Goal: Task Accomplishment & Management: Manage account settings

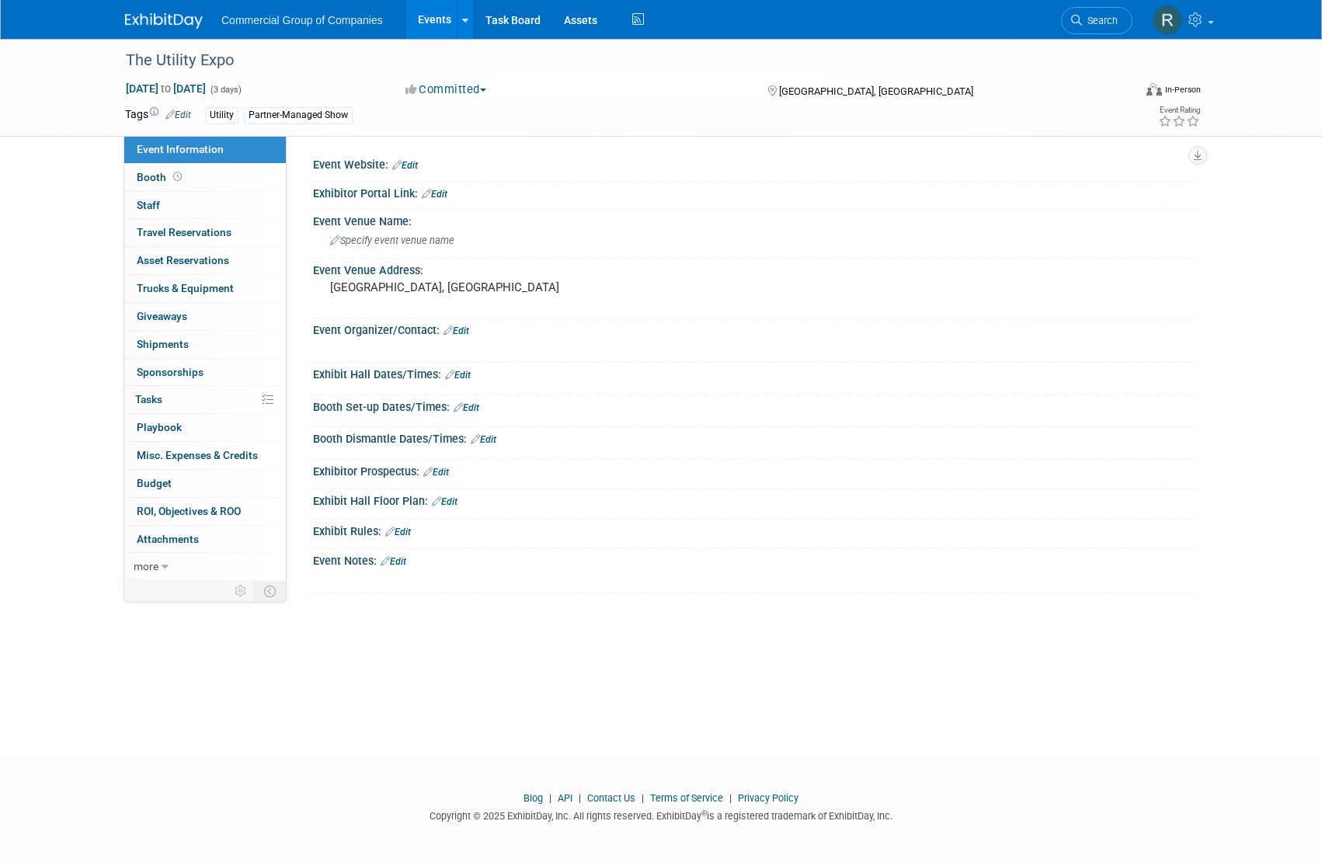
click at [158, 17] on img at bounding box center [164, 21] width 78 height 16
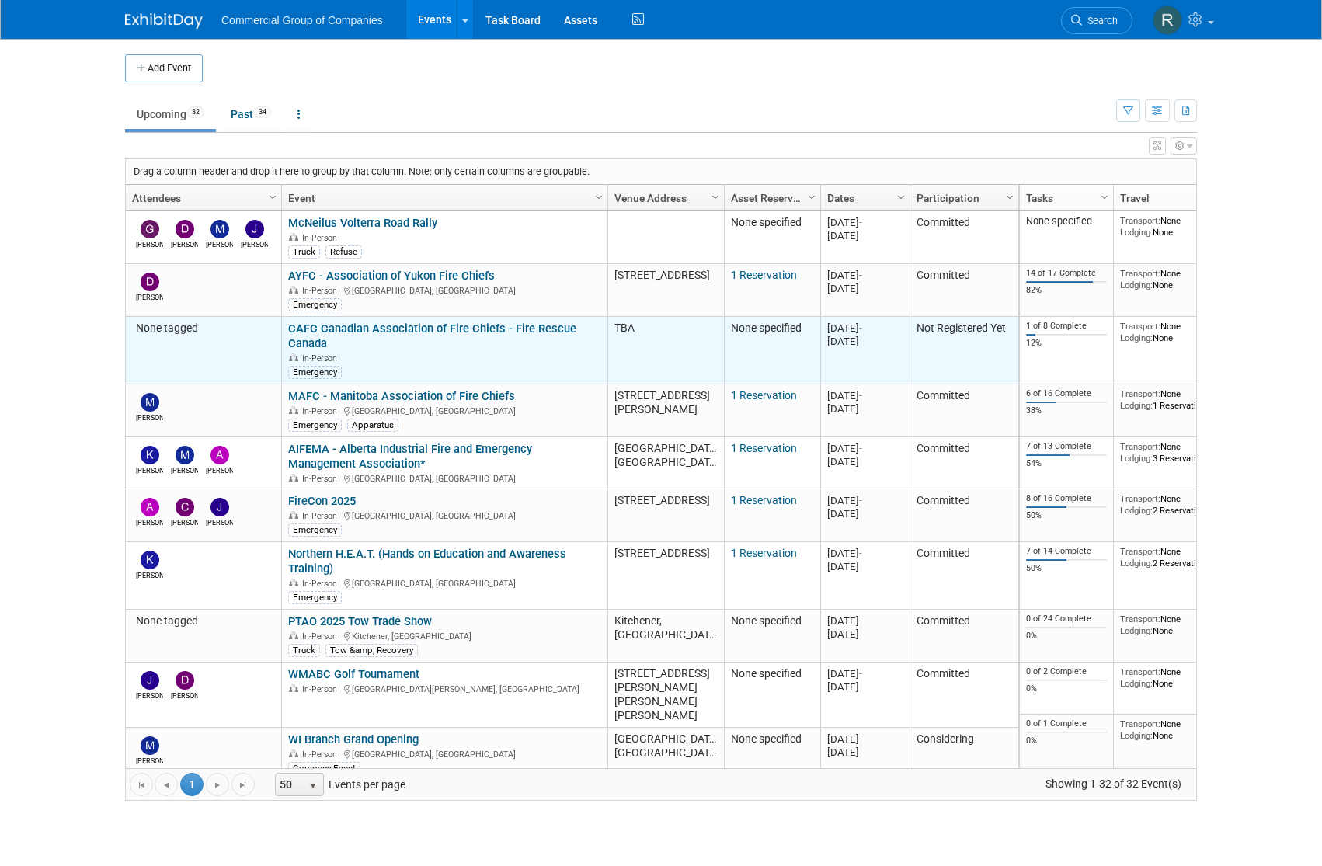
click at [437, 328] on link "CAFC Canadian Association of Fire Chiefs - Fire Rescue Canada" at bounding box center [432, 336] width 288 height 29
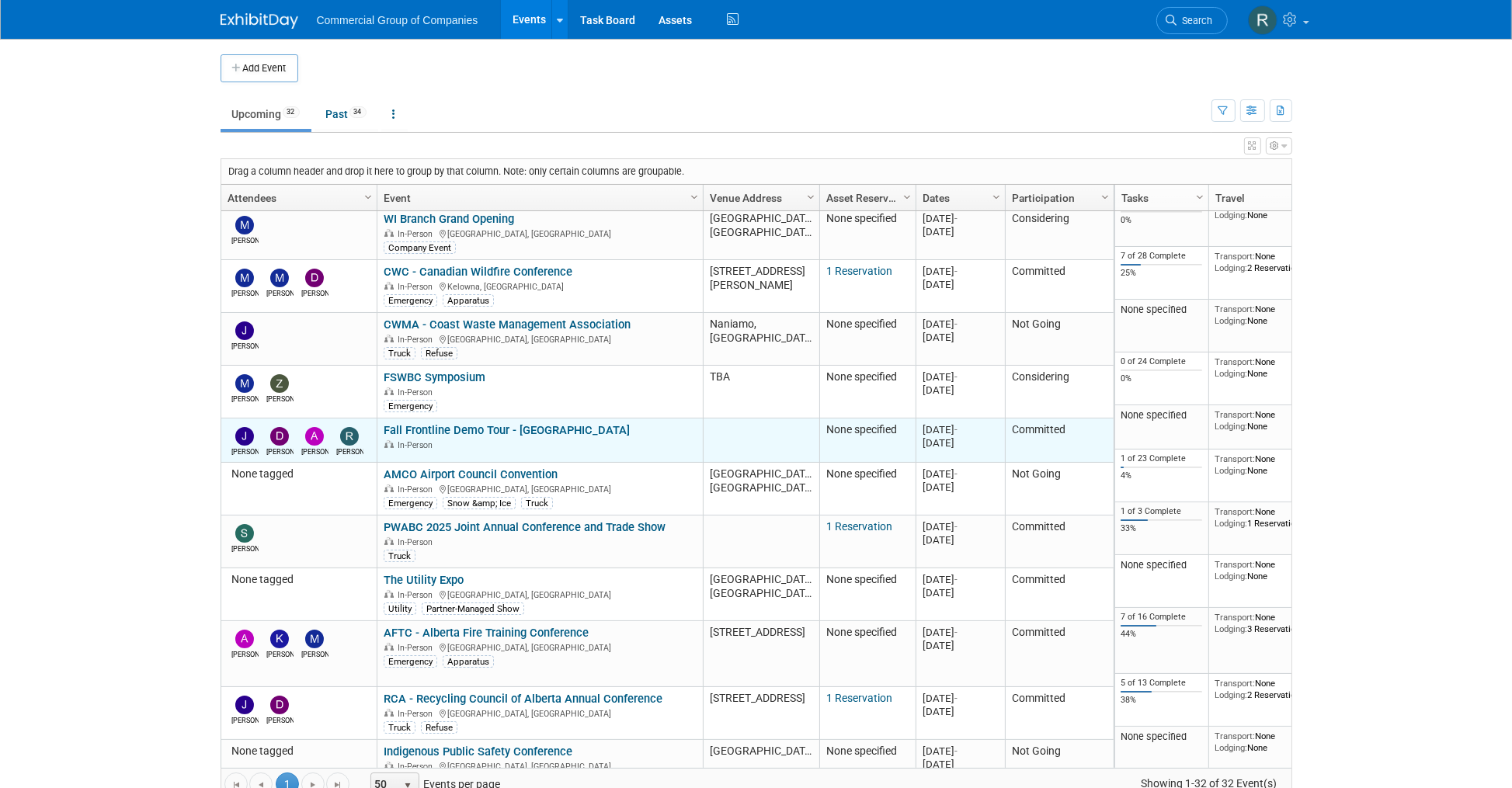
scroll to position [486, 0]
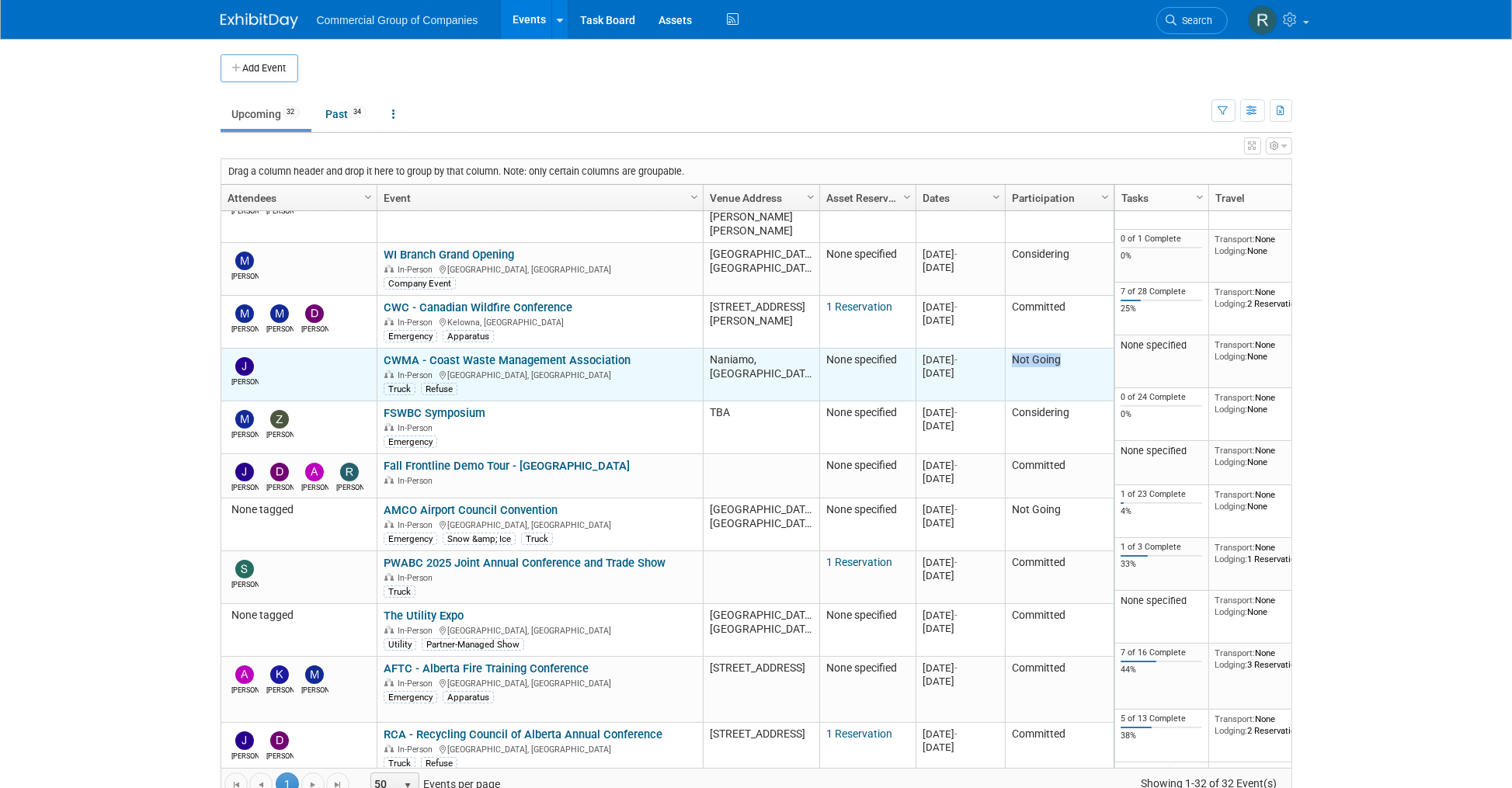
drag, startPoint x: 1020, startPoint y: 346, endPoint x: 1011, endPoint y: 344, distance: 9.6
click at [1011, 349] on td "Not Going" at bounding box center [1059, 375] width 109 height 53
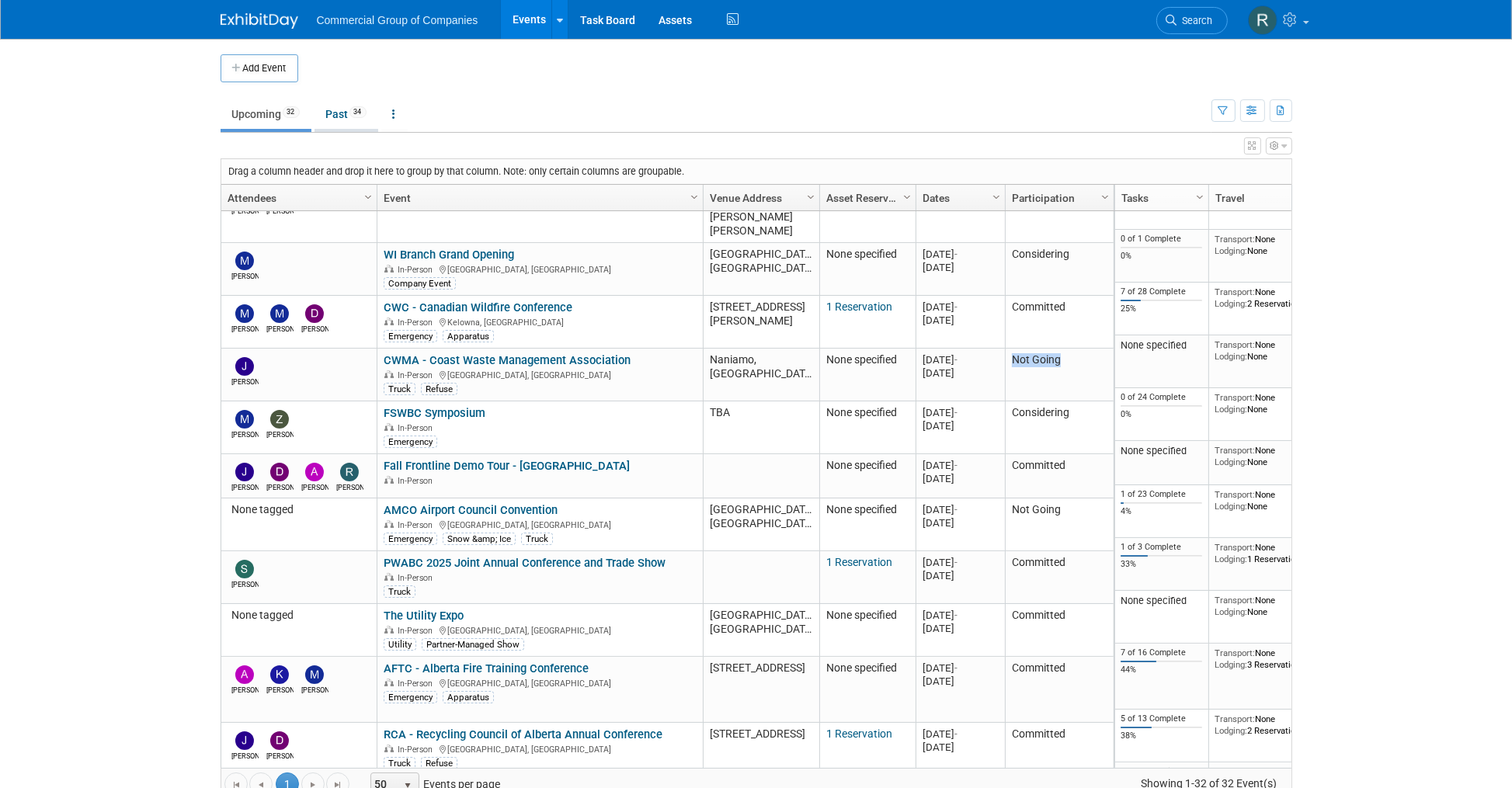
click at [353, 110] on span "34" at bounding box center [358, 112] width 17 height 12
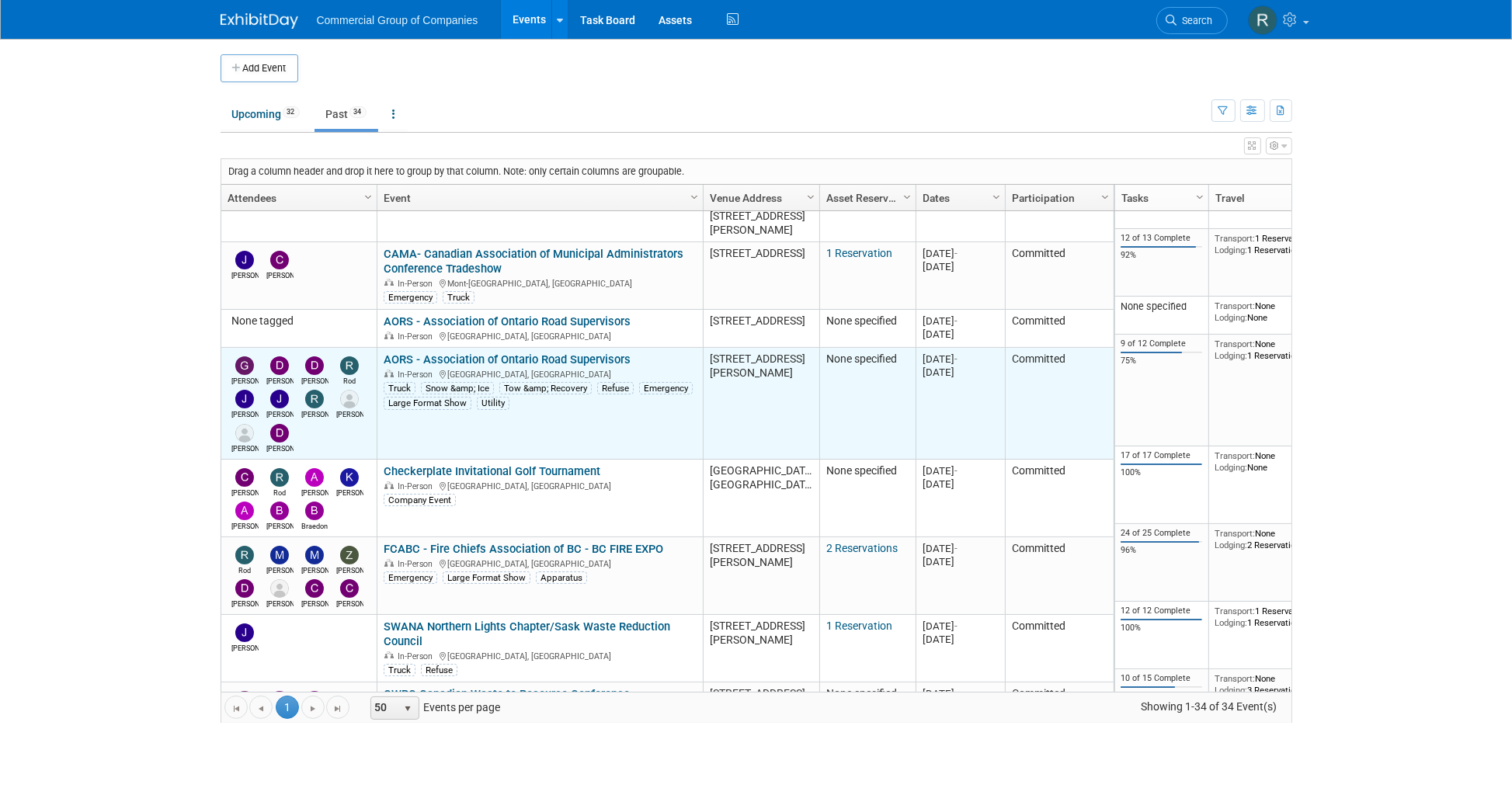
click at [549, 353] on link "AORS - Association of Ontario Road Supervisors" at bounding box center [507, 360] width 247 height 14
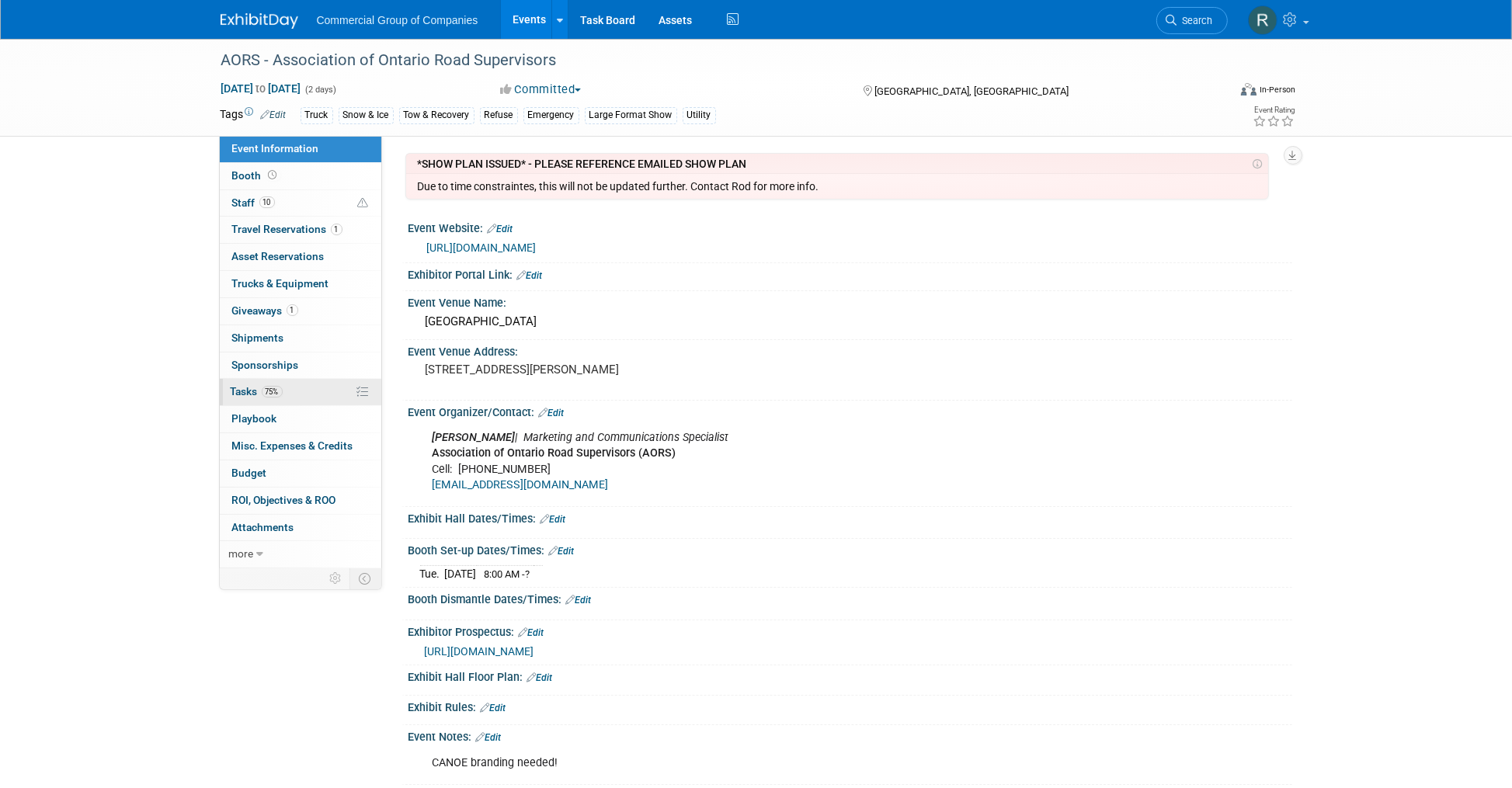
click at [311, 389] on link "75% Tasks 75%" at bounding box center [301, 392] width 162 height 26
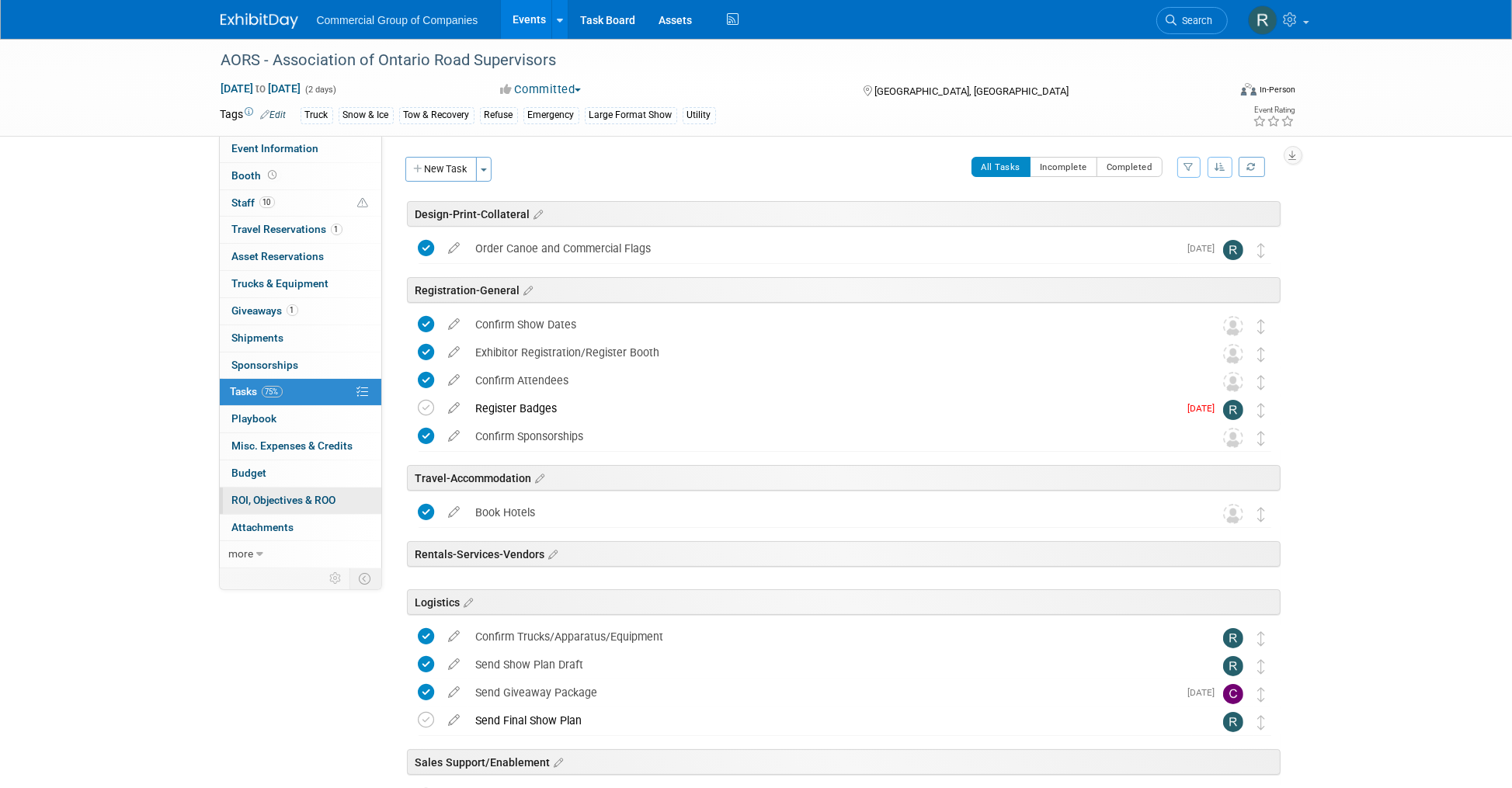
click at [308, 503] on span "ROI, Objectives & ROO 0" at bounding box center [284, 500] width 104 height 12
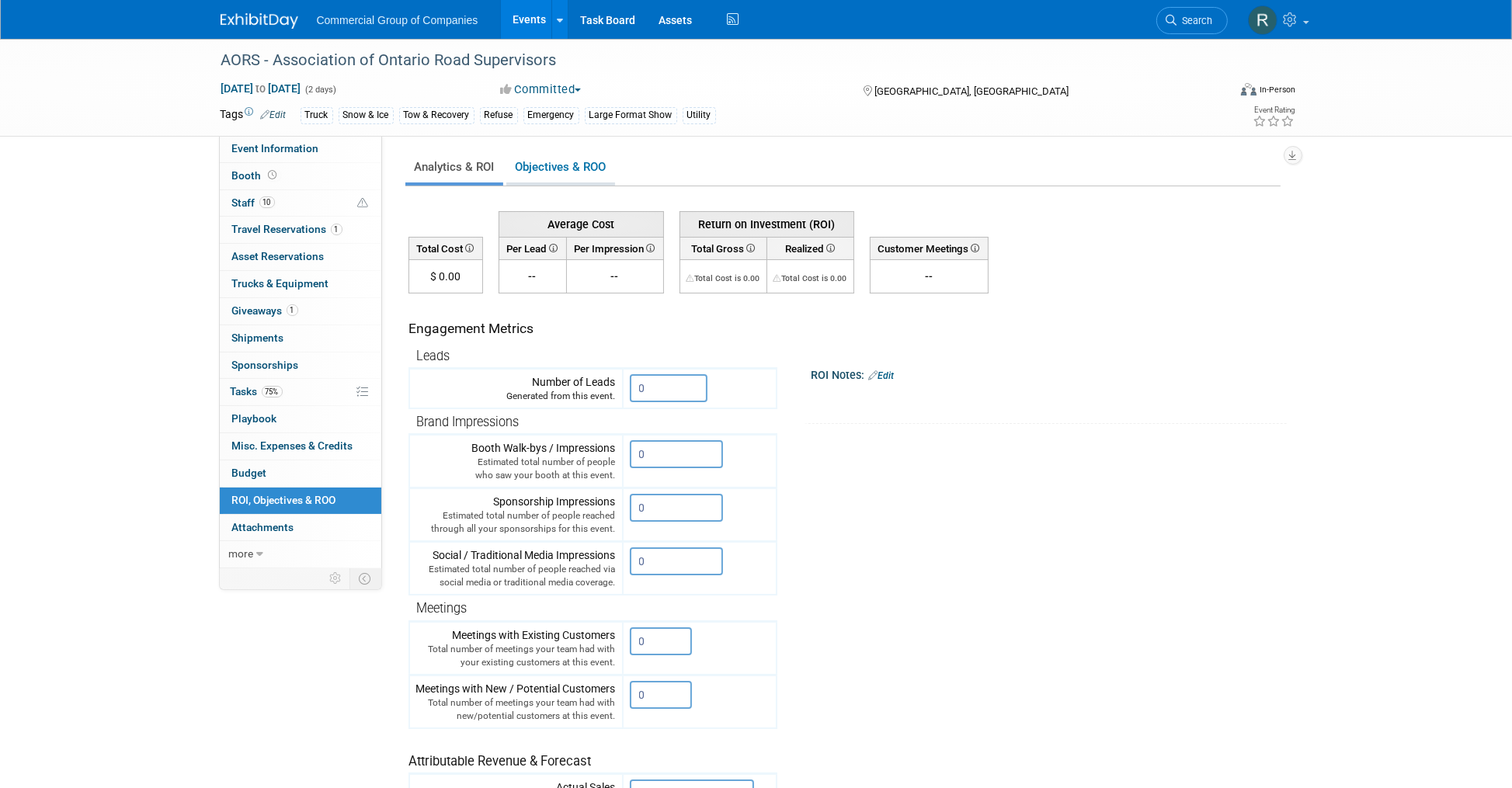
click at [591, 163] on link "Objectives & ROO 0" at bounding box center [560, 167] width 109 height 30
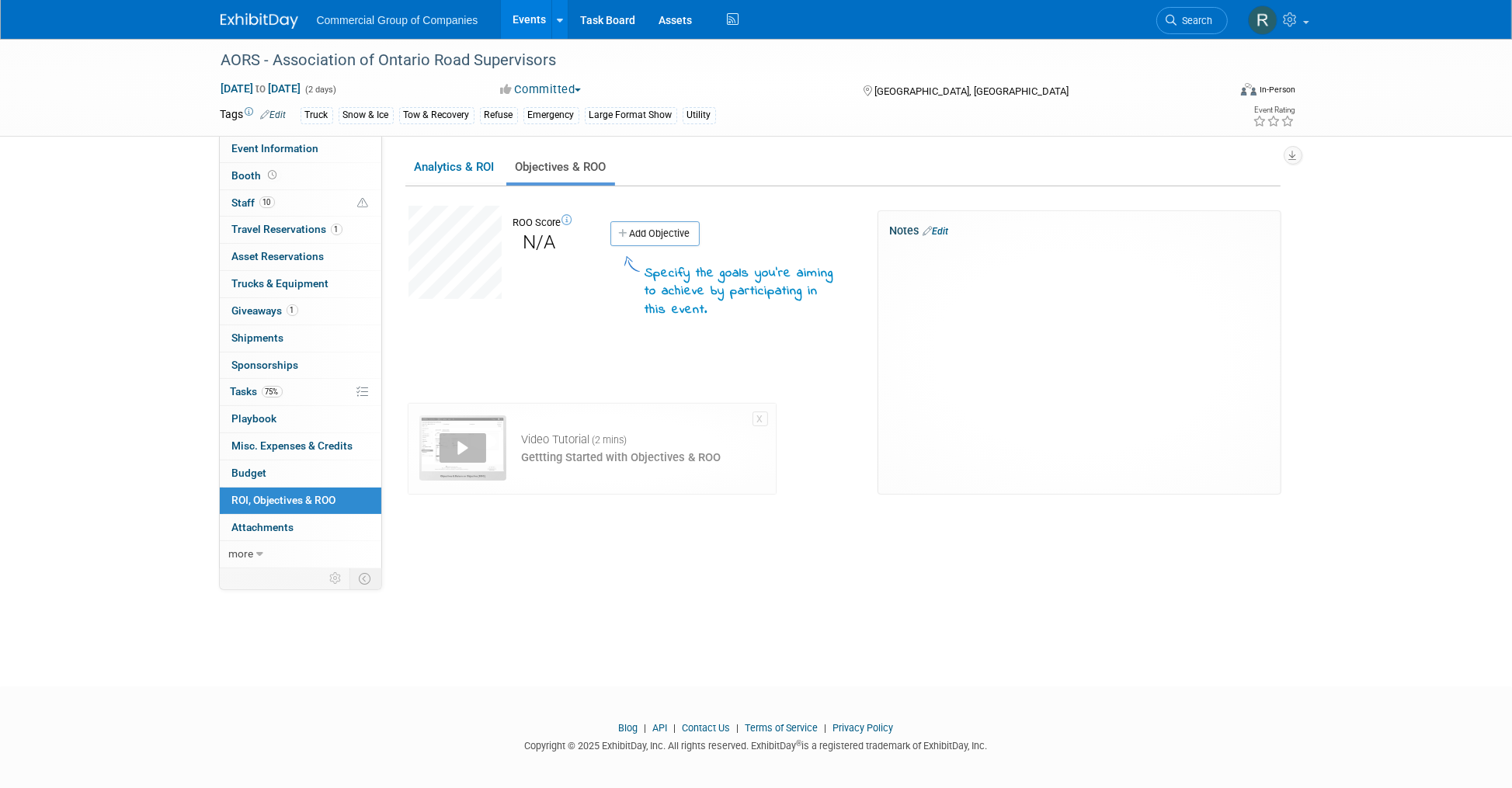
click at [172, 312] on div "AORS - Association of Ontario Road Supervisors Jun 4, 2025 to Jun 5, 2025 (2 da…" at bounding box center [756, 349] width 1512 height 620
click at [524, 17] on link "Events" at bounding box center [529, 19] width 57 height 39
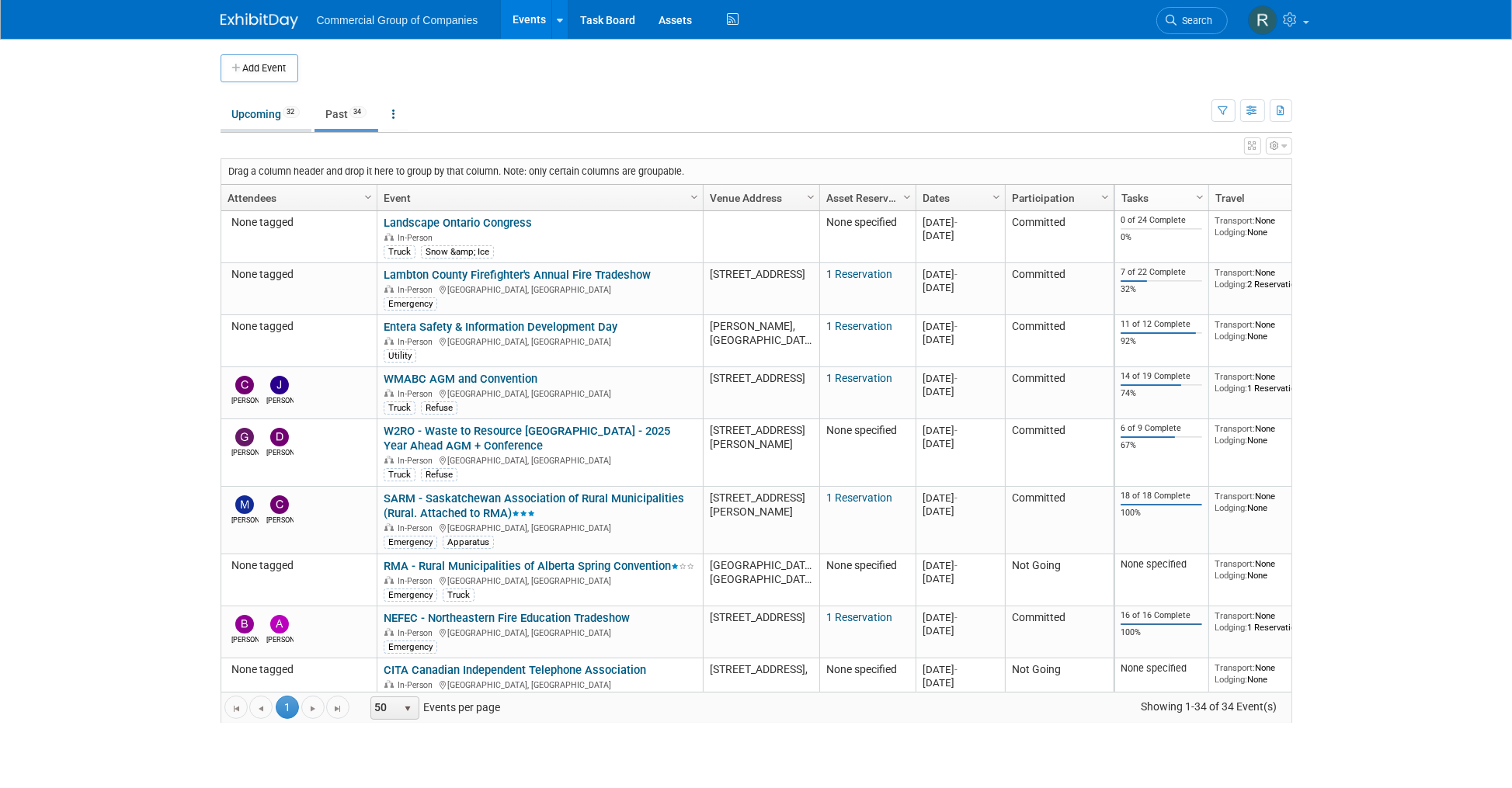
click at [270, 114] on link "Upcoming 32" at bounding box center [266, 114] width 91 height 30
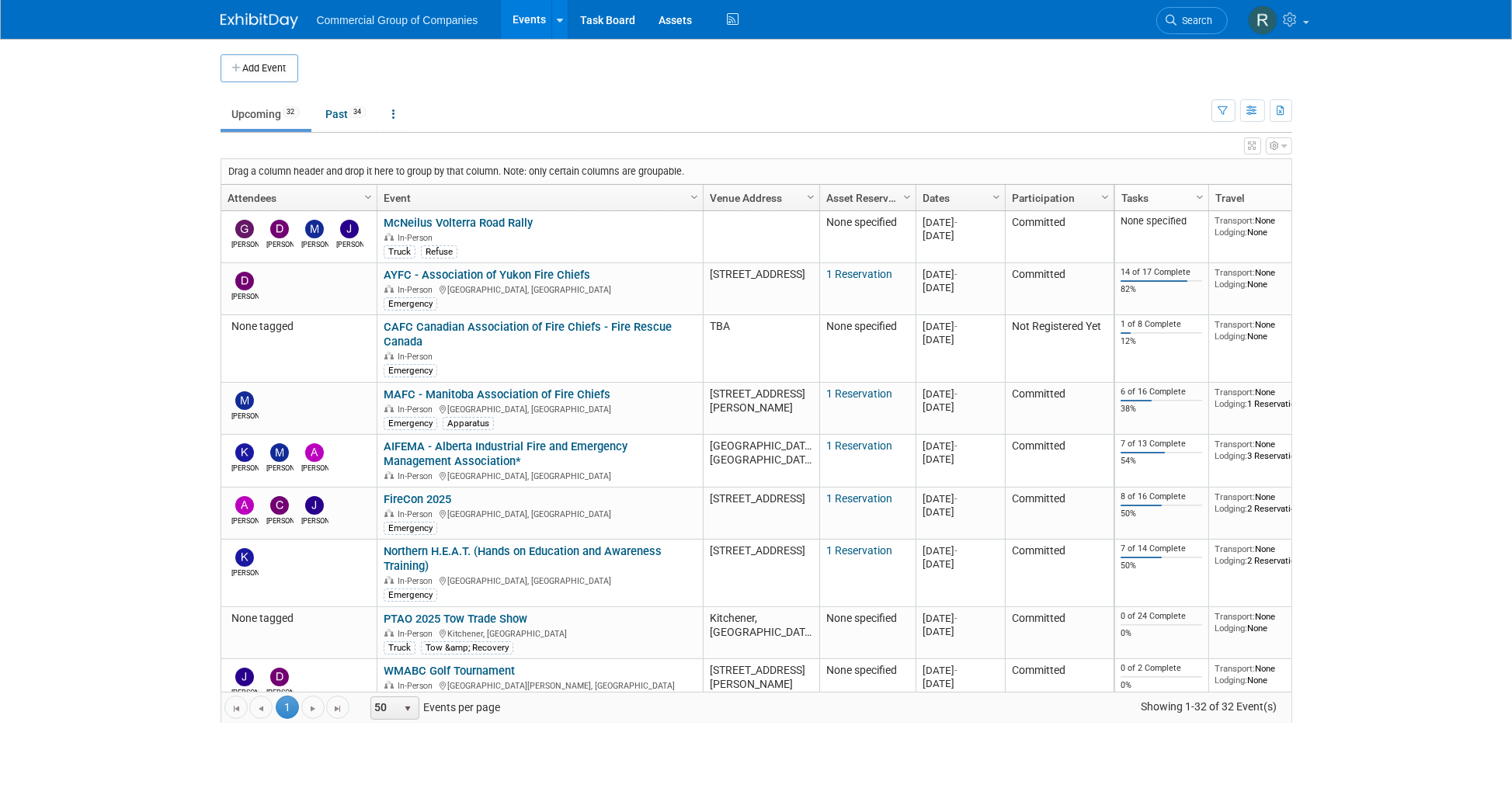
scroll to position [1262, 0]
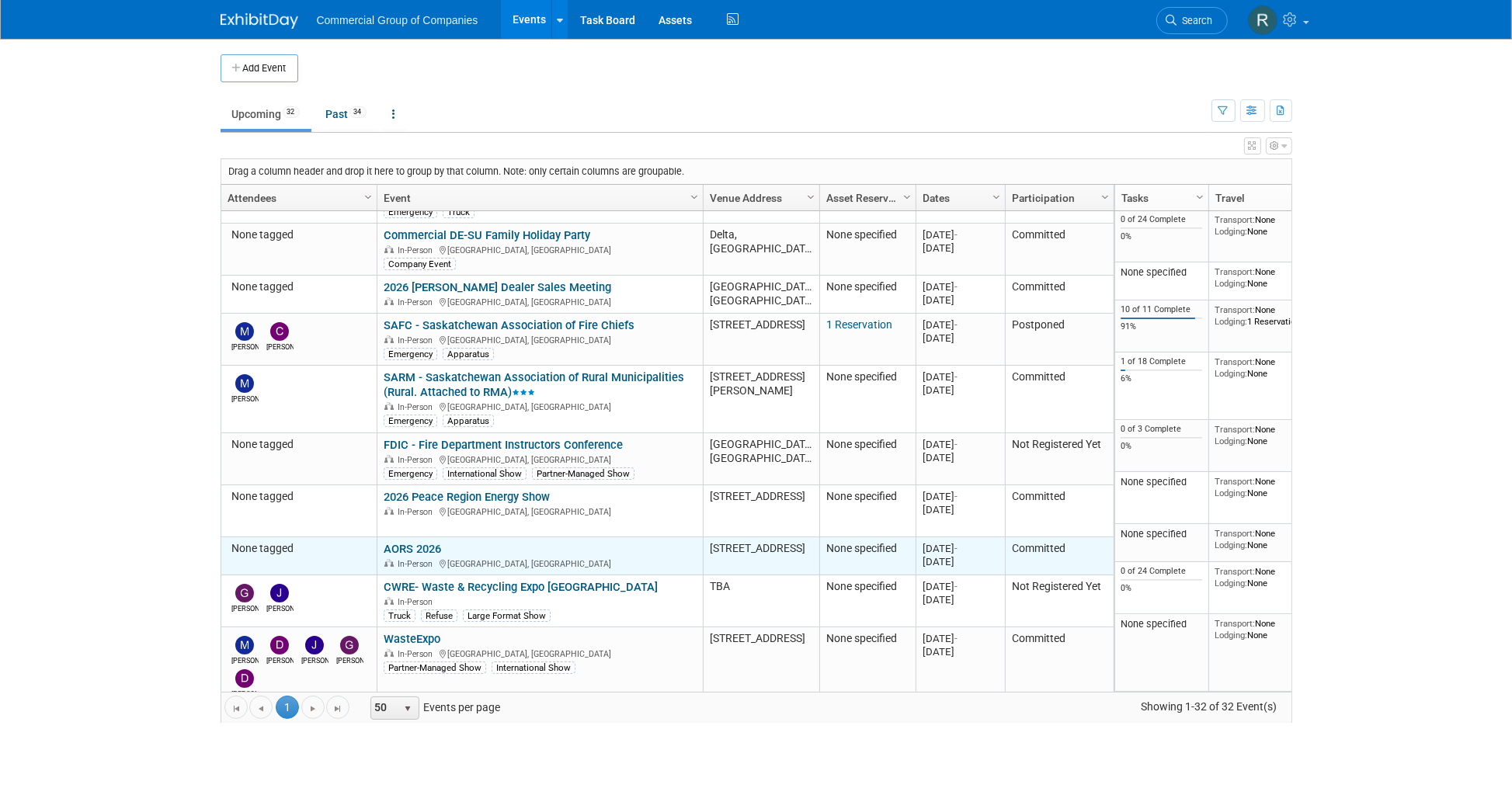
click at [404, 542] on link "AORS 2026" at bounding box center [412, 549] width 57 height 14
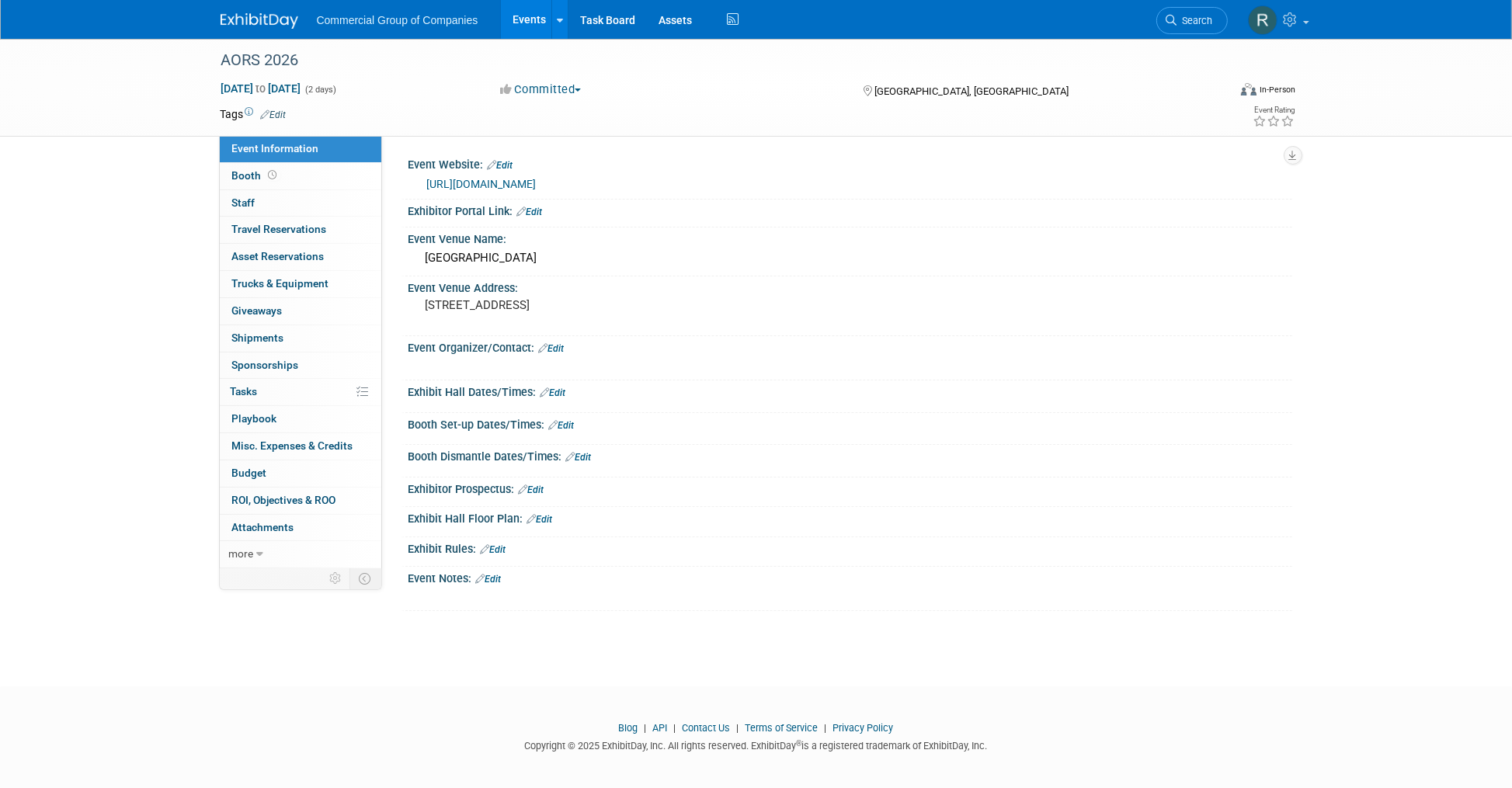
click at [454, 639] on div "AORS 2026 [DATE] to [DATE] (2 days) [DATE] to [DATE] Committed Committed Consid…" at bounding box center [756, 349] width 1512 height 620
click at [311, 169] on link "Booth" at bounding box center [301, 176] width 162 height 26
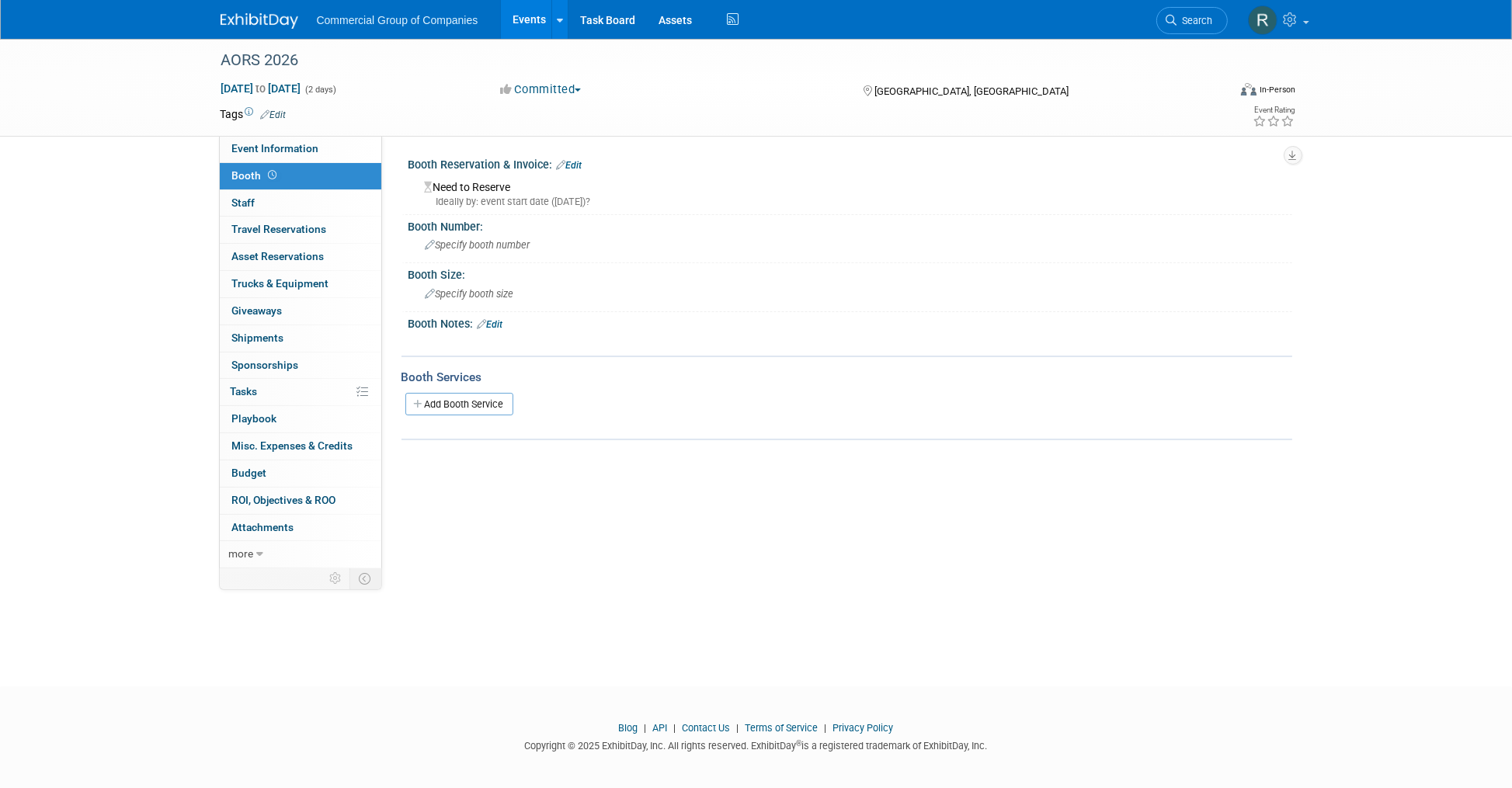
drag, startPoint x: 928, startPoint y: 544, endPoint x: 888, endPoint y: 445, distance: 106.3
click at [920, 535] on div "Event Website: Edit [URL][DOMAIN_NAME] Exhibitor Portal Link: Edit Event Venue …" at bounding box center [837, 351] width 910 height 430
click at [140, 281] on div "AORS 2026 [DATE] to [DATE] (2 days) [DATE] to [DATE] Committed Committed Consid…" at bounding box center [756, 349] width 1512 height 620
click at [722, 610] on div "AORS 2026 [DATE] to [DATE] (2 days) [DATE] to [DATE] Committed Committed Consid…" at bounding box center [756, 349] width 1512 height 620
click at [135, 318] on div "AORS 2026 [DATE] to [DATE] (2 days) [DATE] to [DATE] Committed Committed Consid…" at bounding box center [756, 349] width 1512 height 620
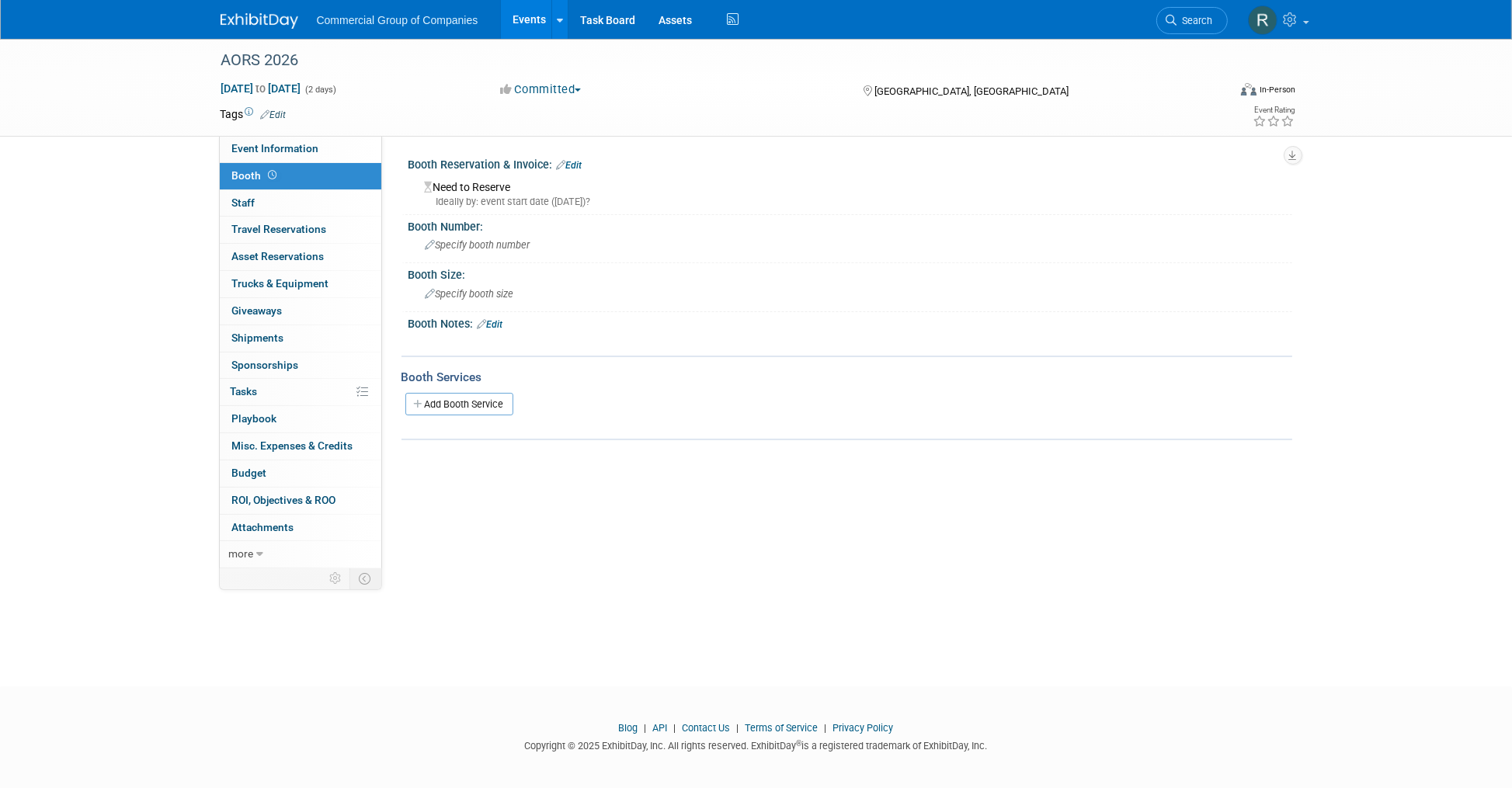
click at [614, 522] on div "Event Website: Edit [URL][DOMAIN_NAME] Exhibitor Portal Link: Edit Event Venue …" at bounding box center [837, 351] width 910 height 430
click at [542, 17] on link "Events" at bounding box center [529, 19] width 57 height 39
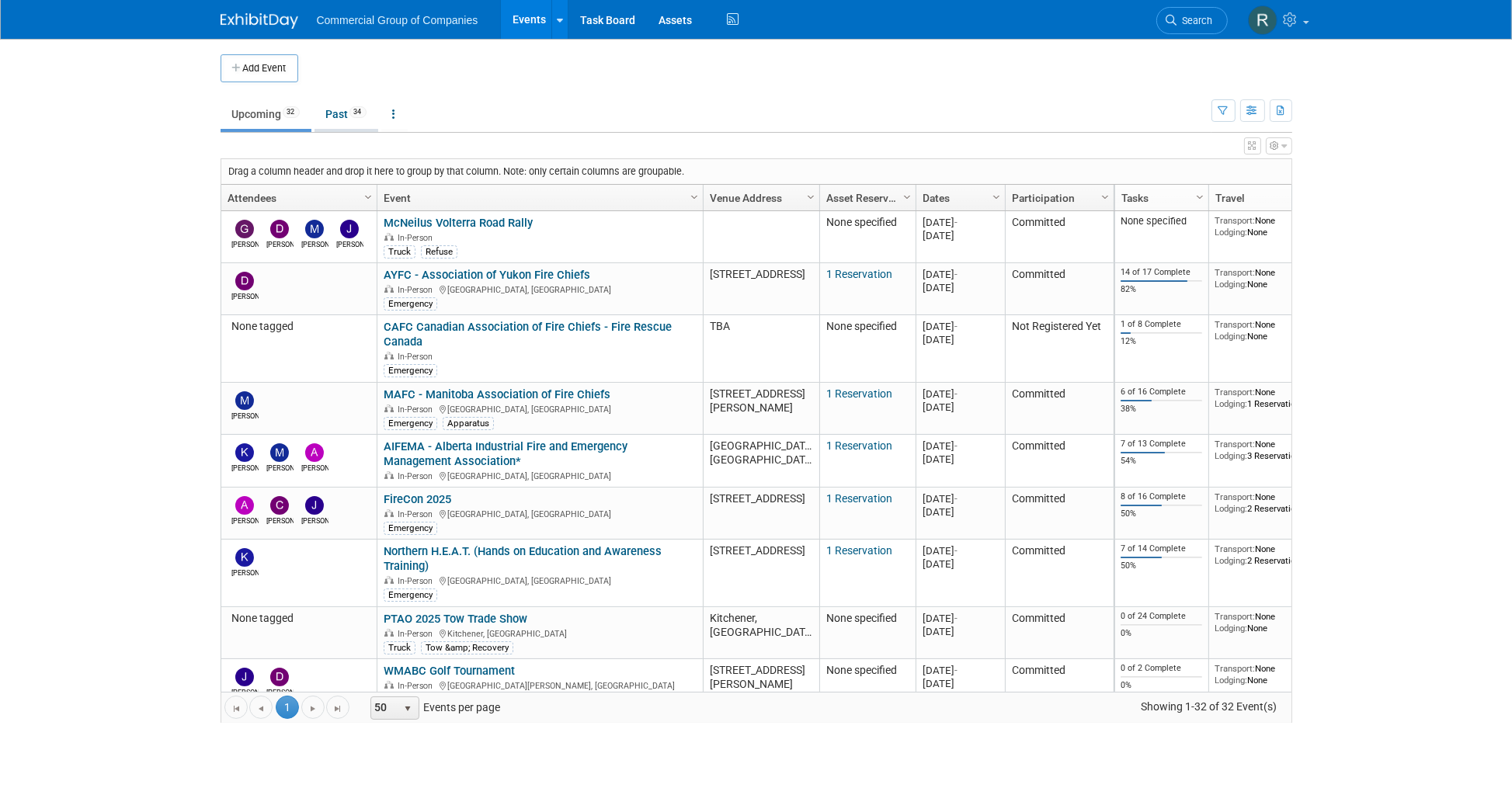
click at [338, 111] on link "Past 34" at bounding box center [347, 114] width 64 height 30
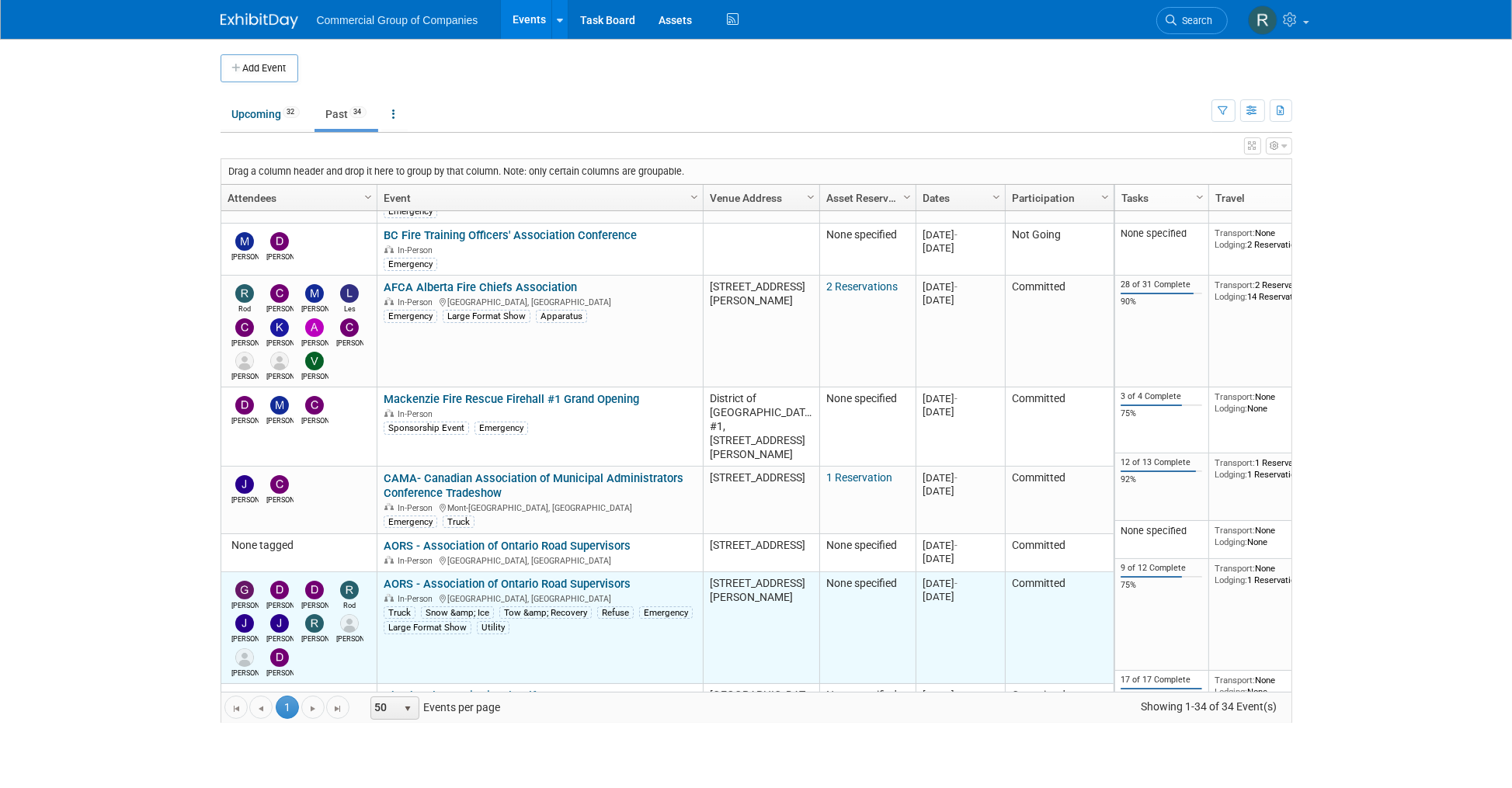
scroll to position [1409, 0]
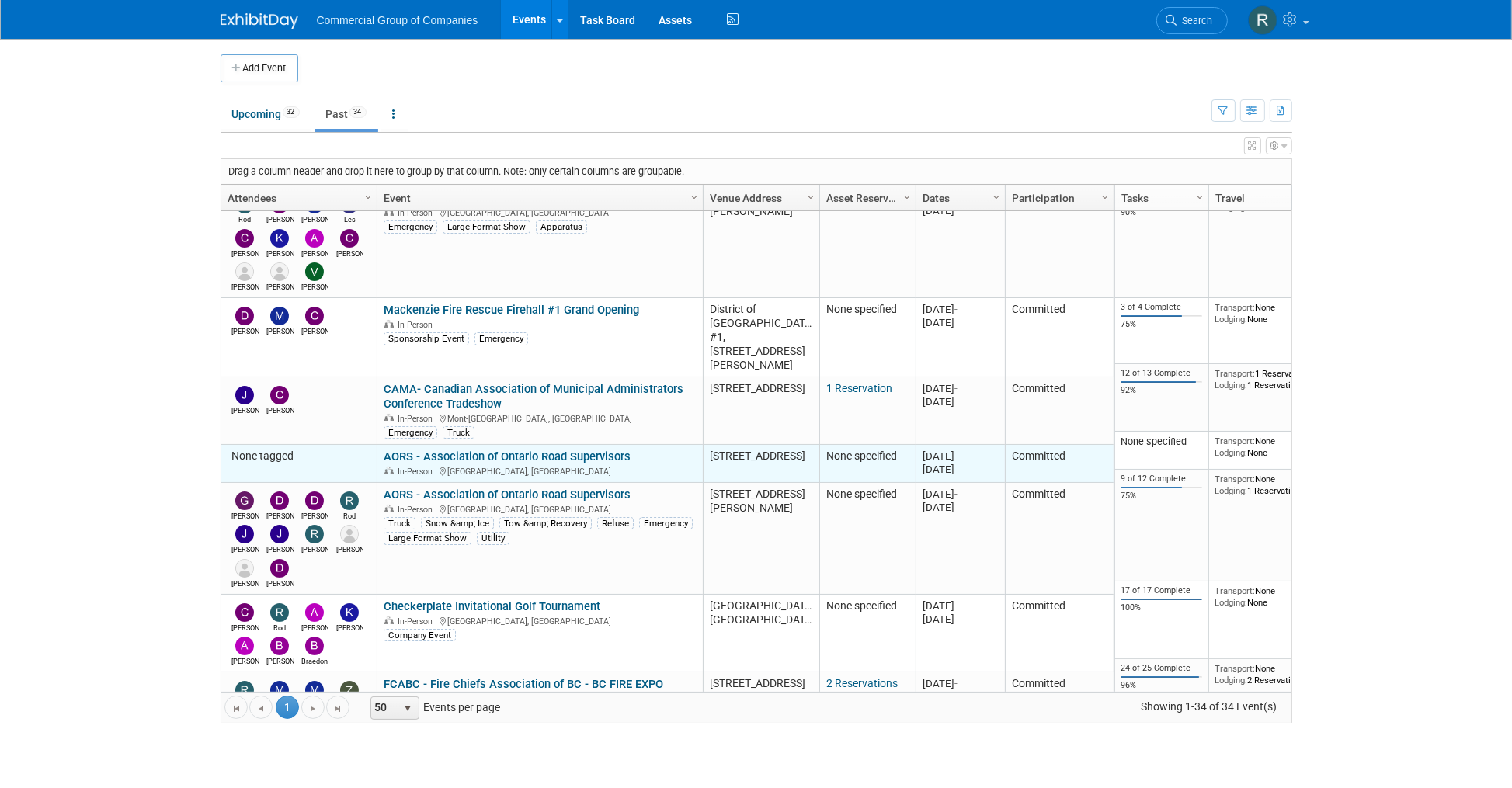
click at [475, 450] on link "AORS - Association of Ontario Road Supervisors" at bounding box center [507, 457] width 247 height 14
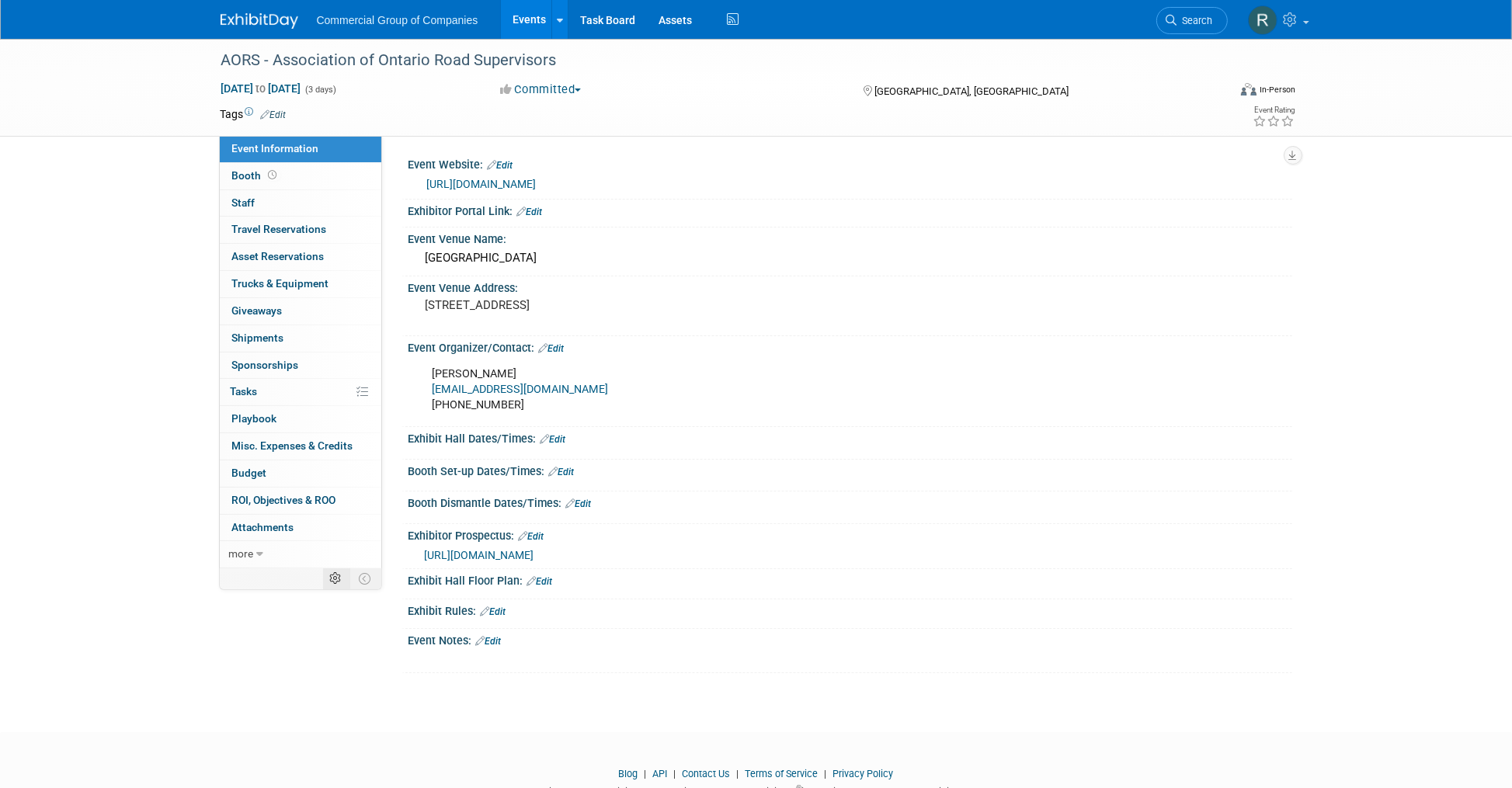
click at [337, 576] on icon at bounding box center [336, 579] width 12 height 12
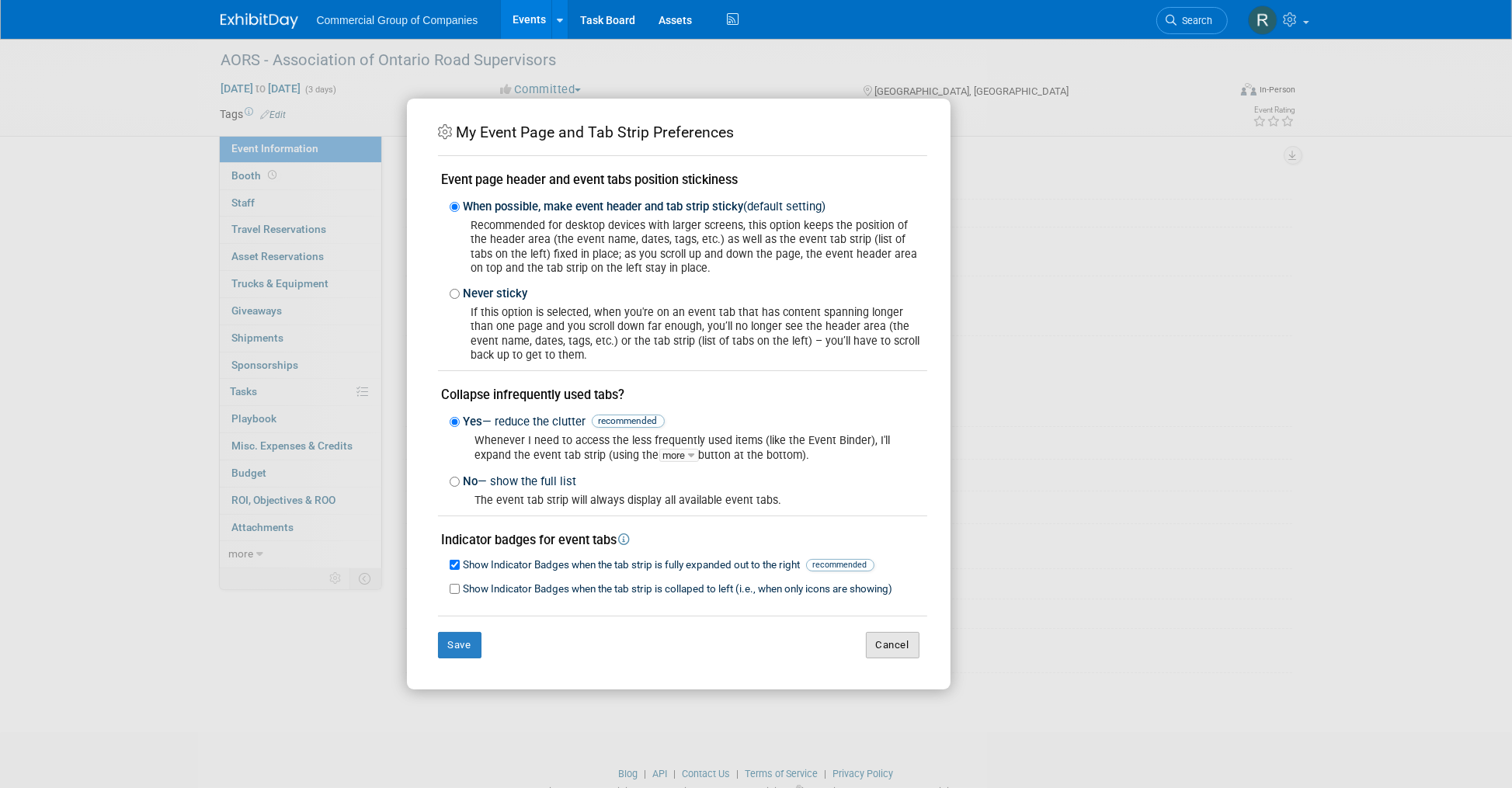
click at [877, 646] on button "Cancel" at bounding box center [893, 645] width 54 height 26
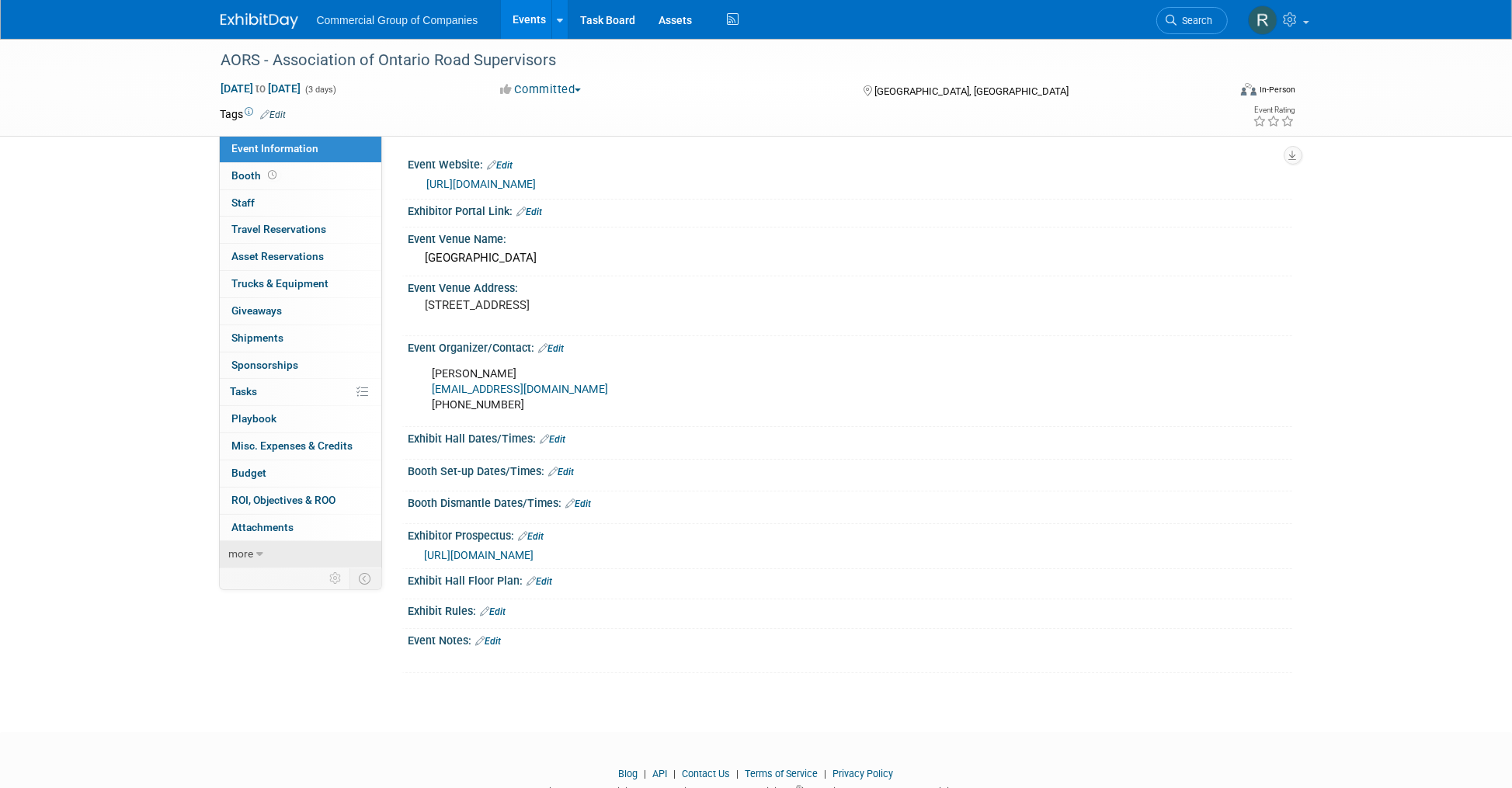
click at [244, 552] on span "more" at bounding box center [241, 554] width 25 height 12
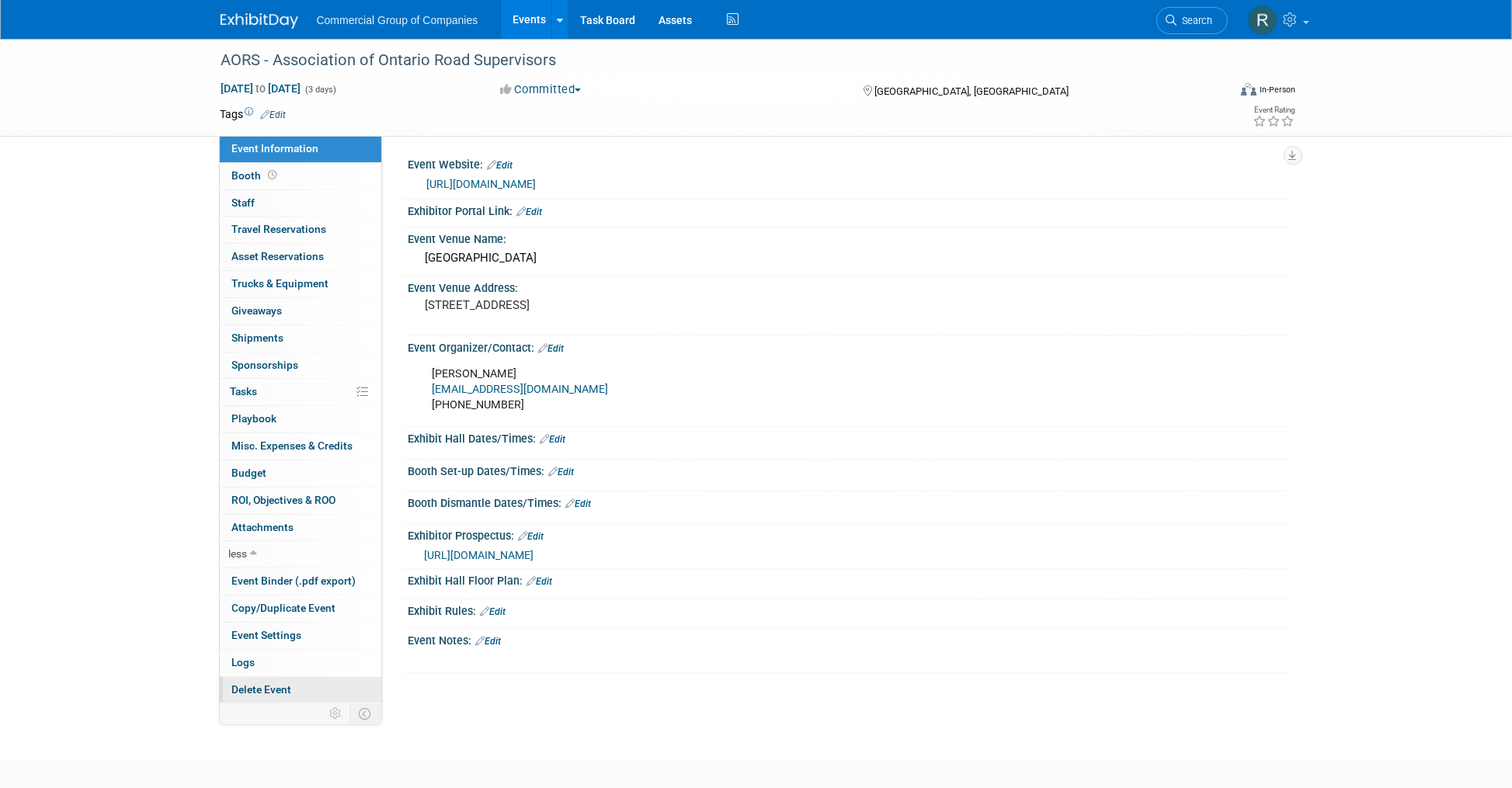
click at [259, 684] on span "Delete Event" at bounding box center [262, 690] width 60 height 12
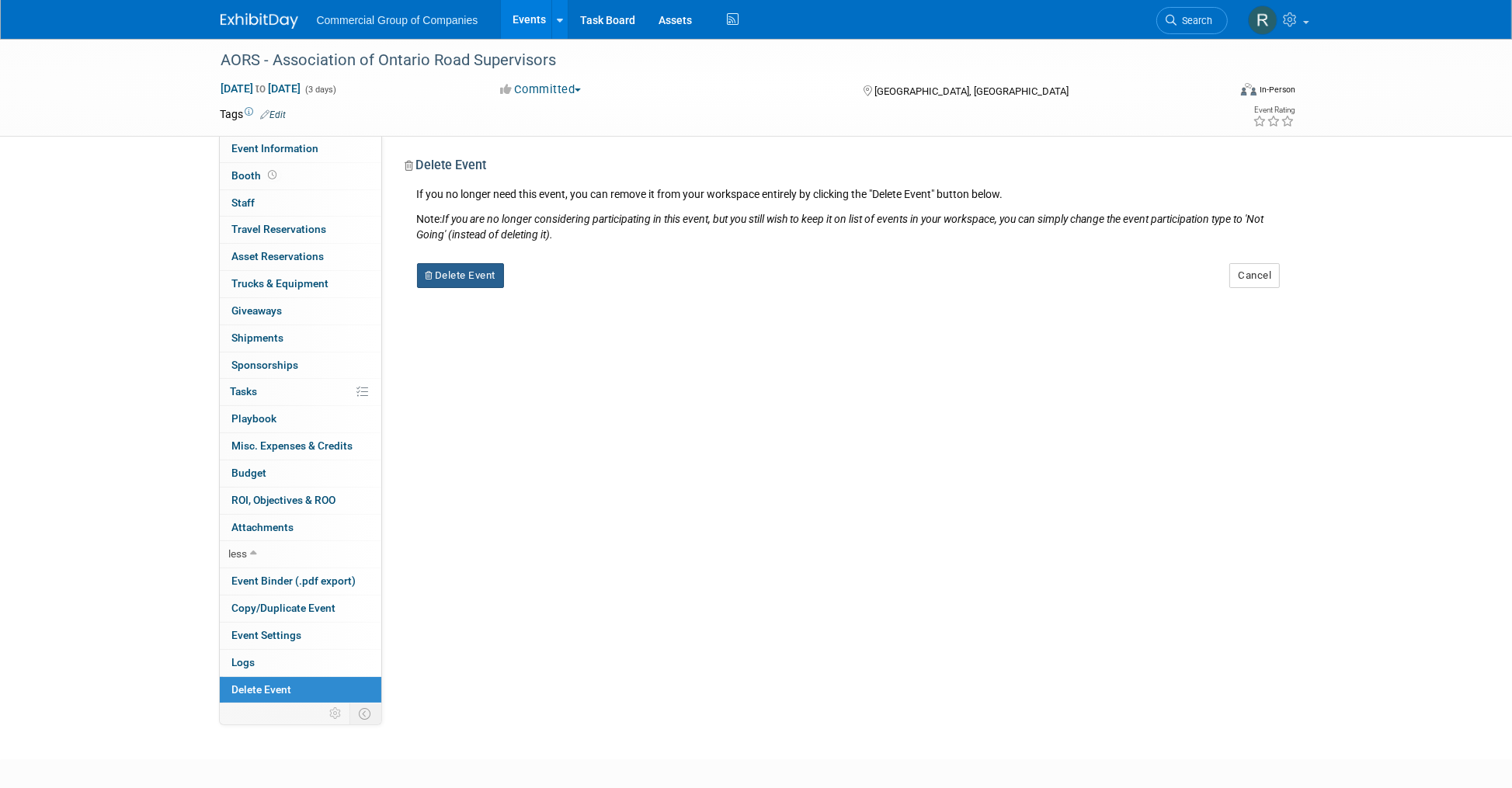
click at [448, 273] on button "Delete Event" at bounding box center [461, 275] width 88 height 25
click at [555, 290] on link "Yes" at bounding box center [558, 289] width 45 height 25
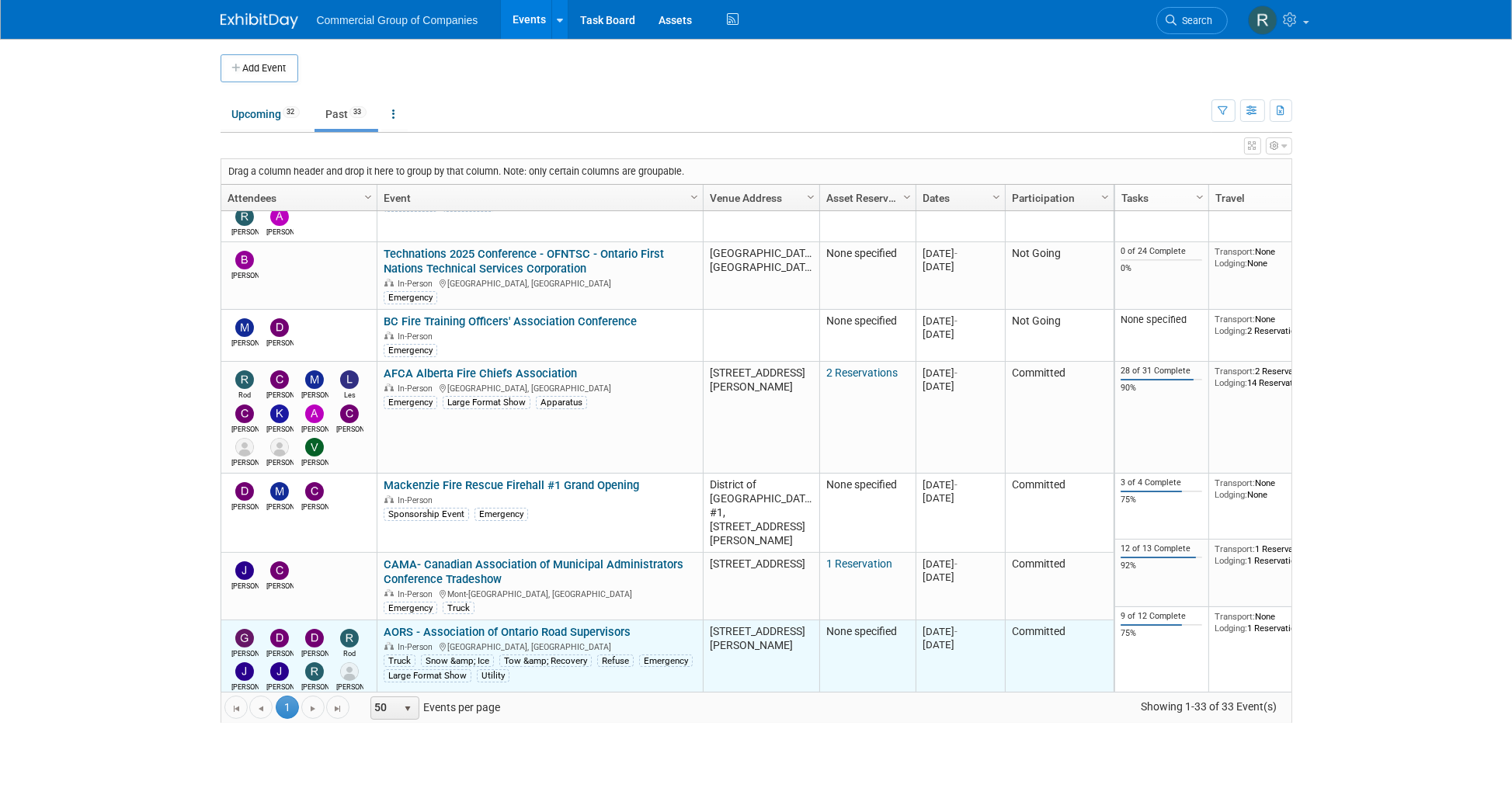
scroll to position [1232, 0]
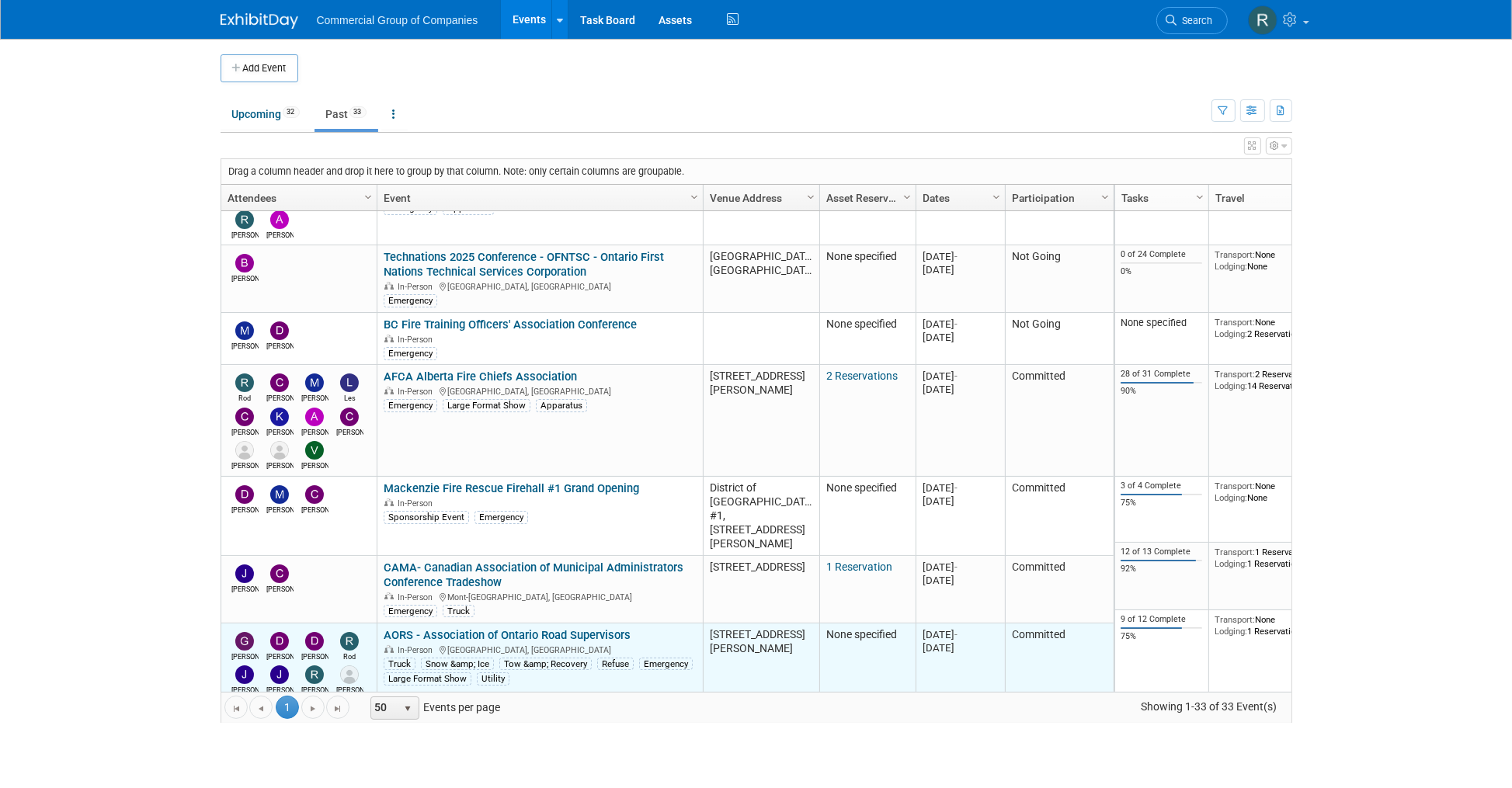
click at [510, 628] on link "AORS - Association of Ontario Road Supervisors" at bounding box center [507, 635] width 247 height 14
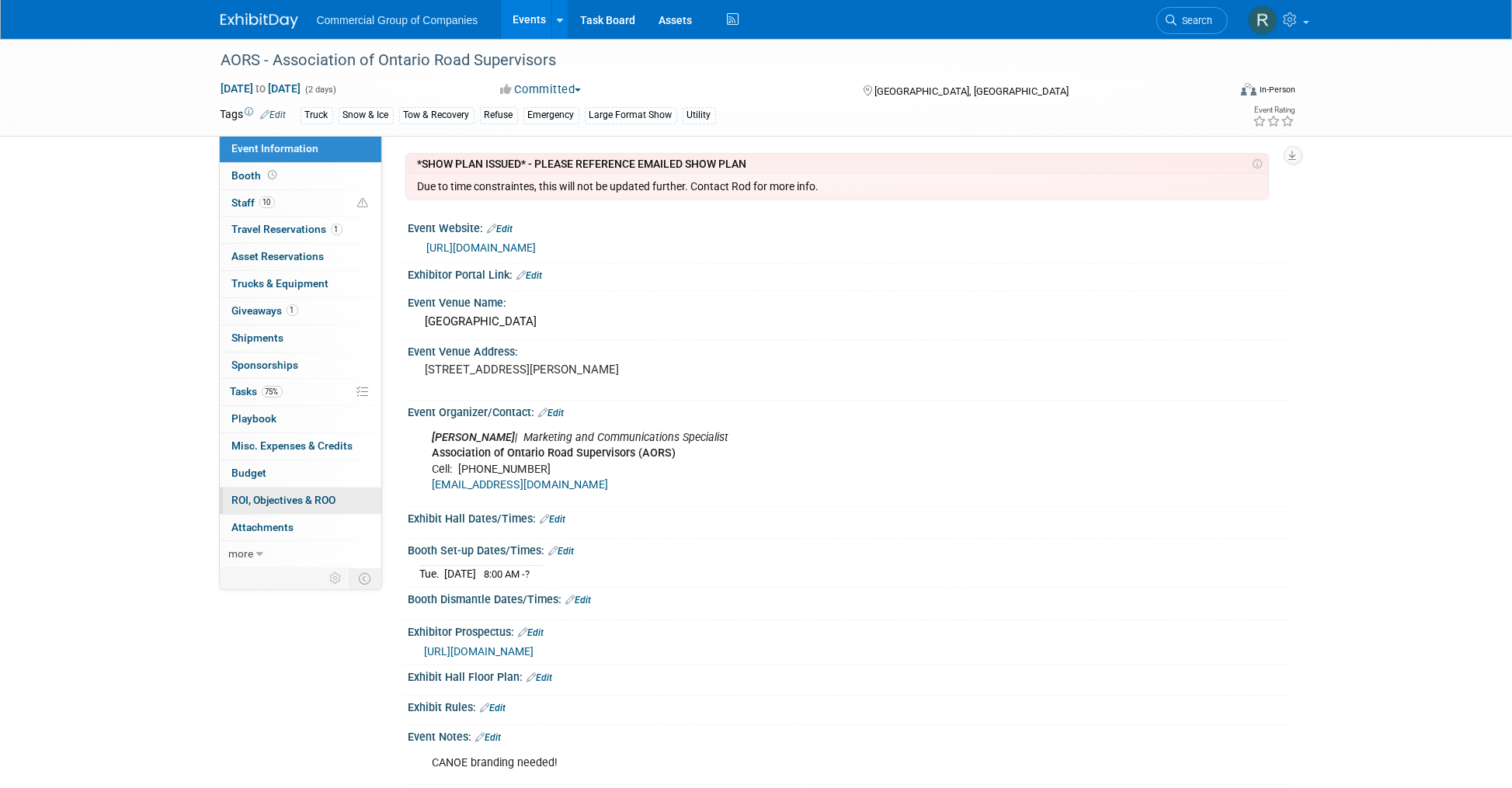
click at [297, 500] on span "ROI, Objectives & ROO 0" at bounding box center [284, 500] width 104 height 12
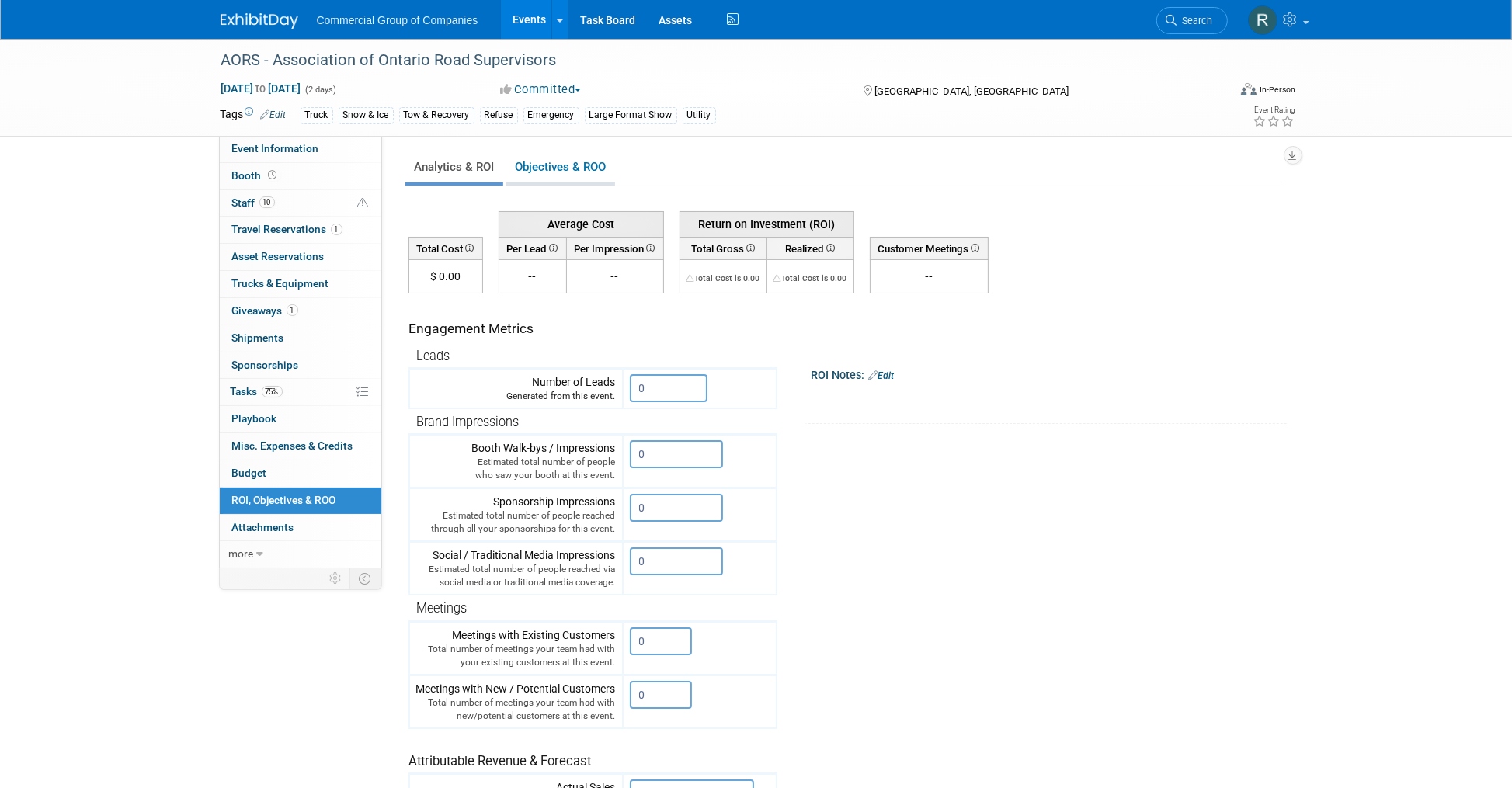
click at [585, 176] on link "Objectives & ROO 0" at bounding box center [560, 167] width 109 height 30
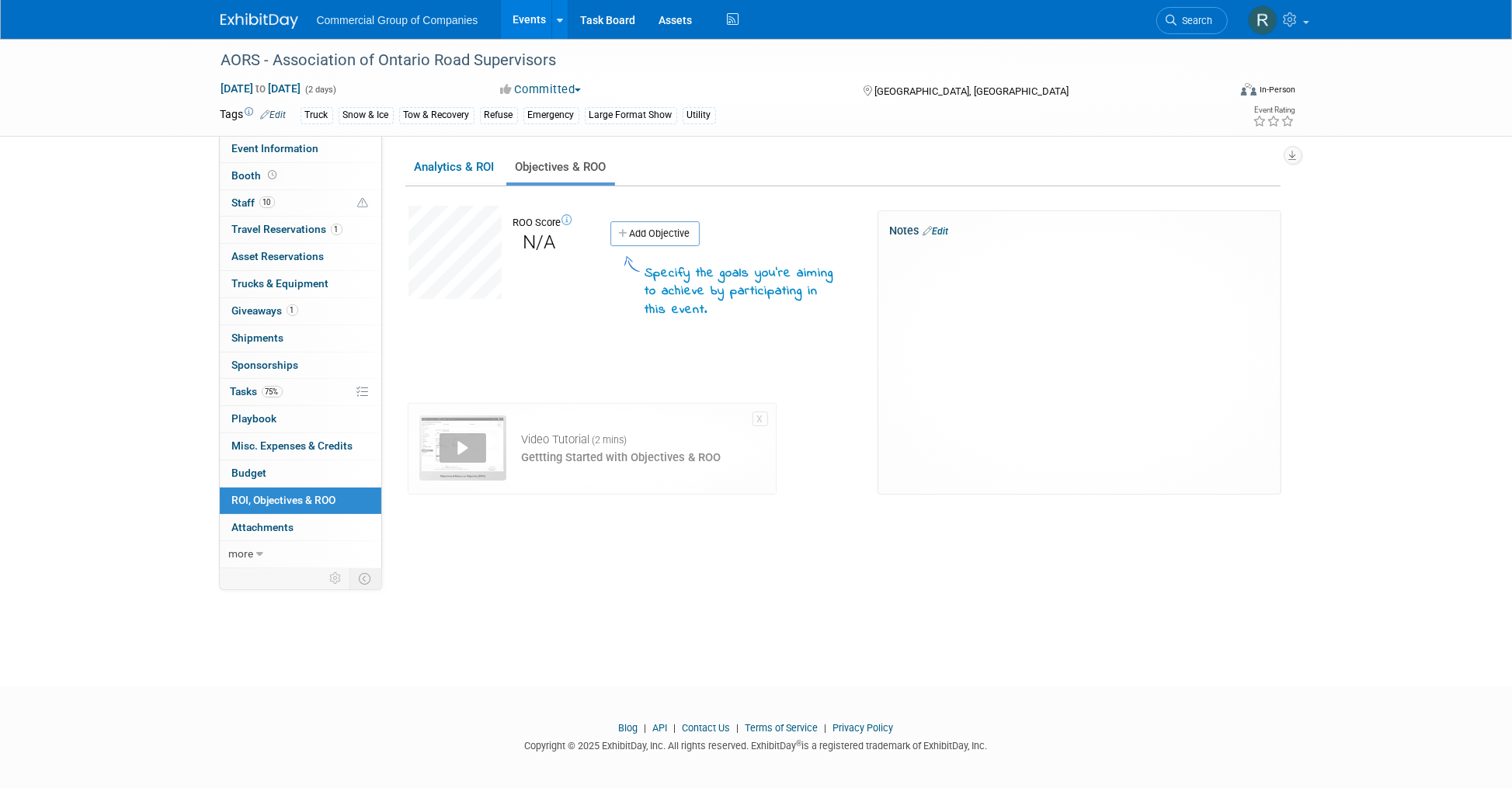
click at [931, 231] on icon at bounding box center [928, 231] width 9 height 10
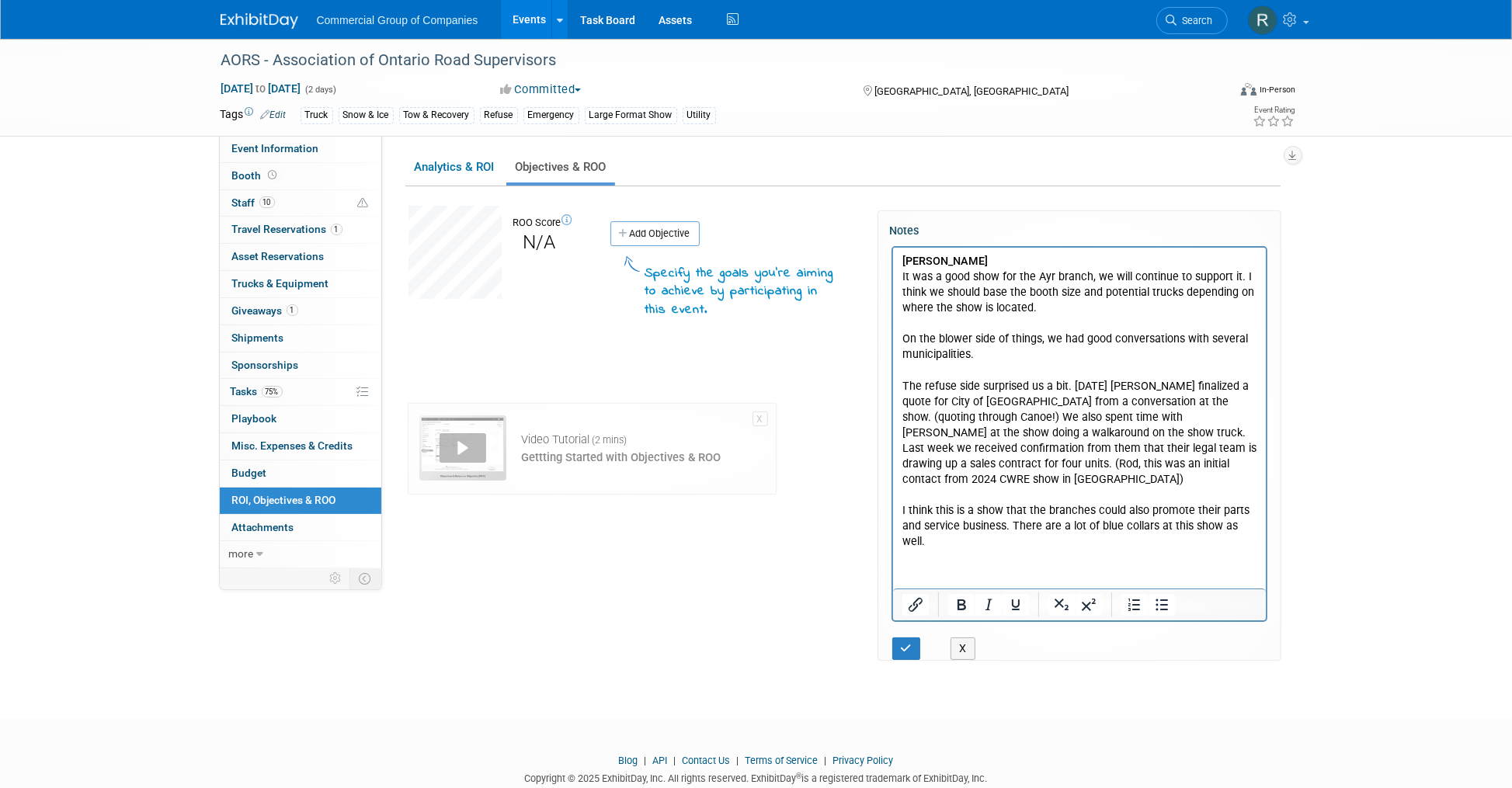
click at [947, 549] on html "[PERSON_NAME] It was a good show for the Ayr branch, we will continue to suppor…" at bounding box center [1079, 398] width 373 height 302
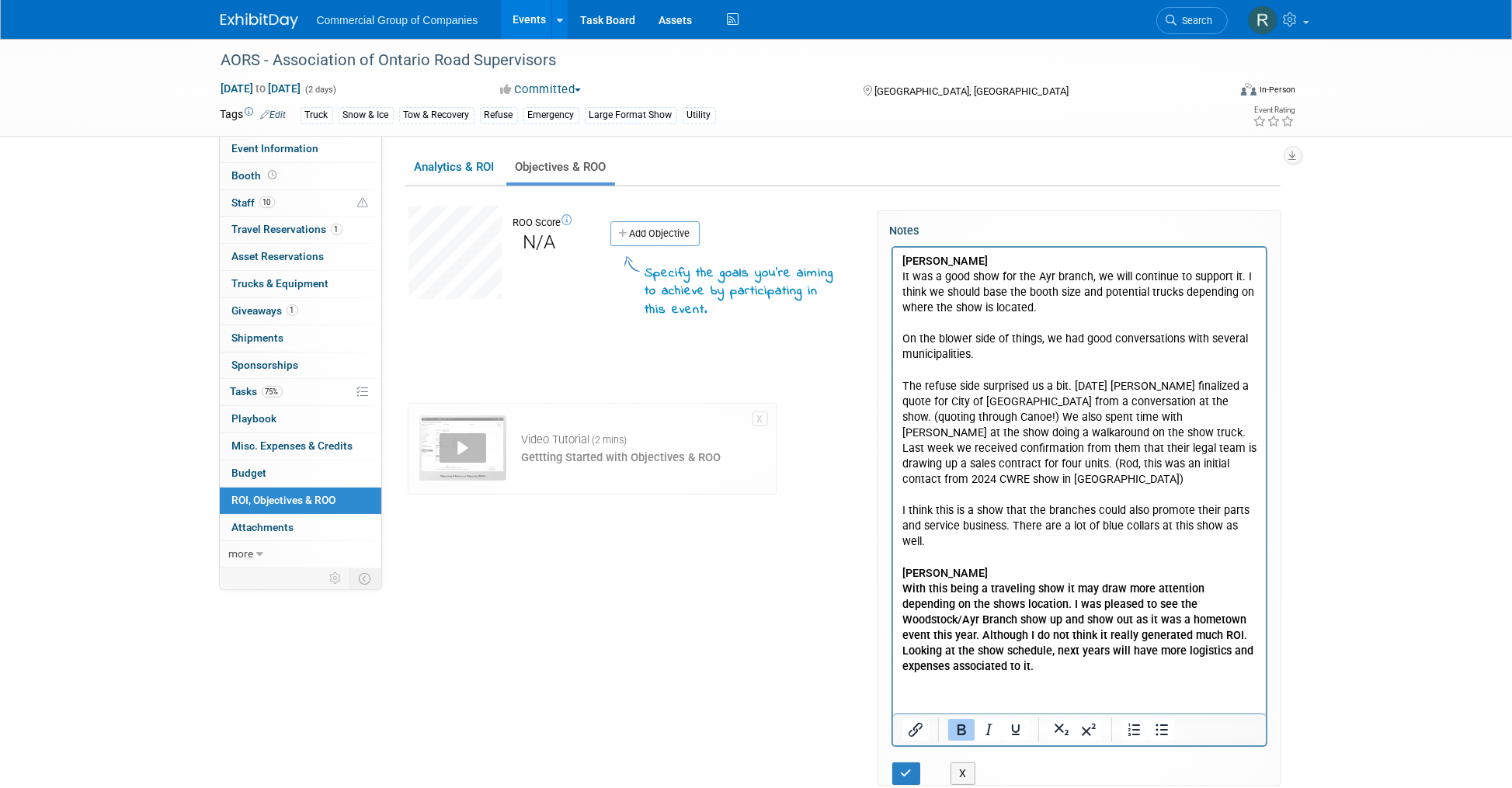
drag, startPoint x: 899, startPoint y: 639, endPoint x: 868, endPoint y: 593, distance: 54.3
click at [893, 593] on html "[PERSON_NAME] It was a good show for the Ayr branch, we will continue to suppor…" at bounding box center [1079, 460] width 373 height 427
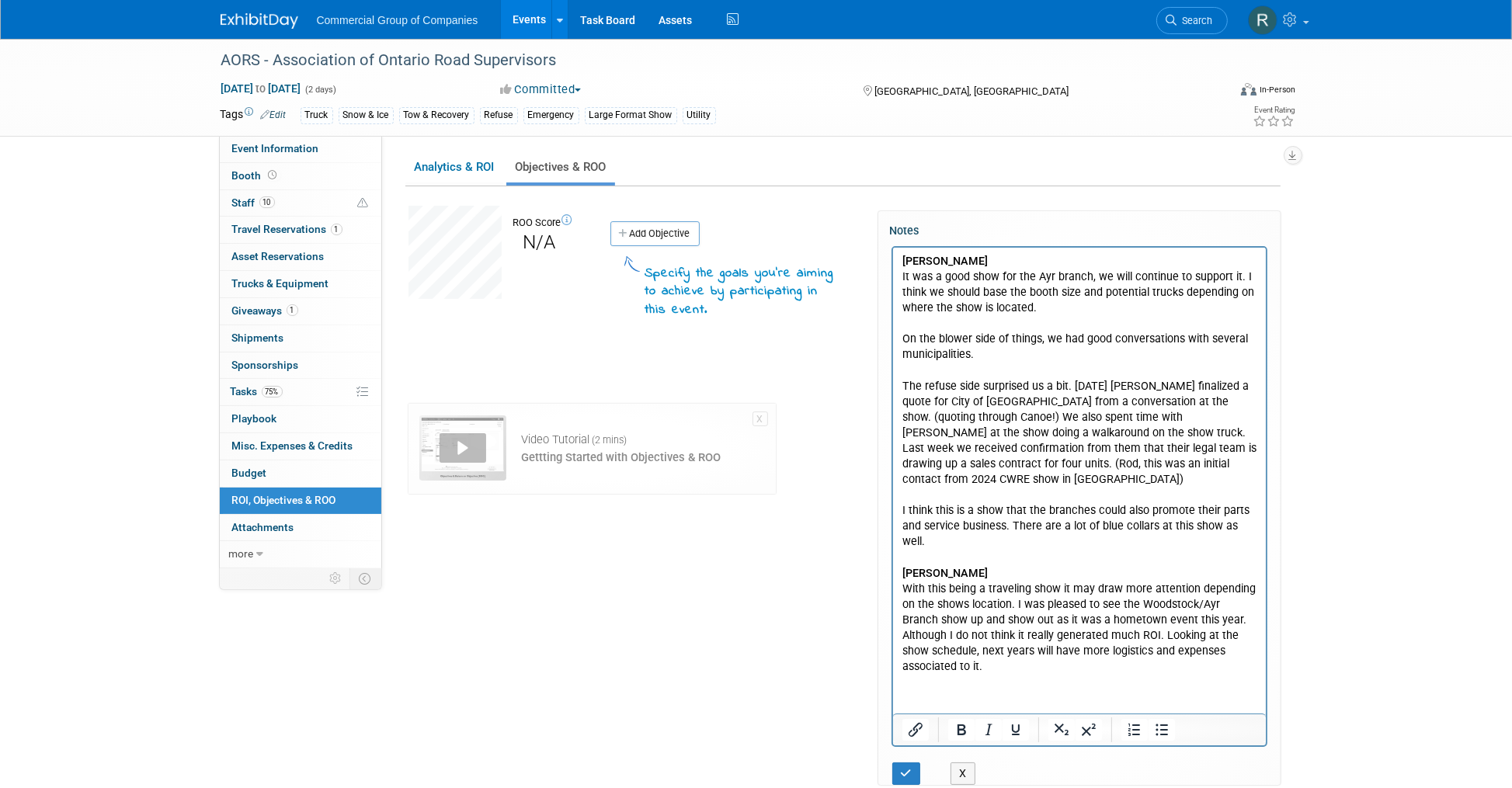
click at [947, 674] on html "[PERSON_NAME] It was a good show for the Ayr branch, we will continue to suppor…" at bounding box center [1079, 460] width 373 height 427
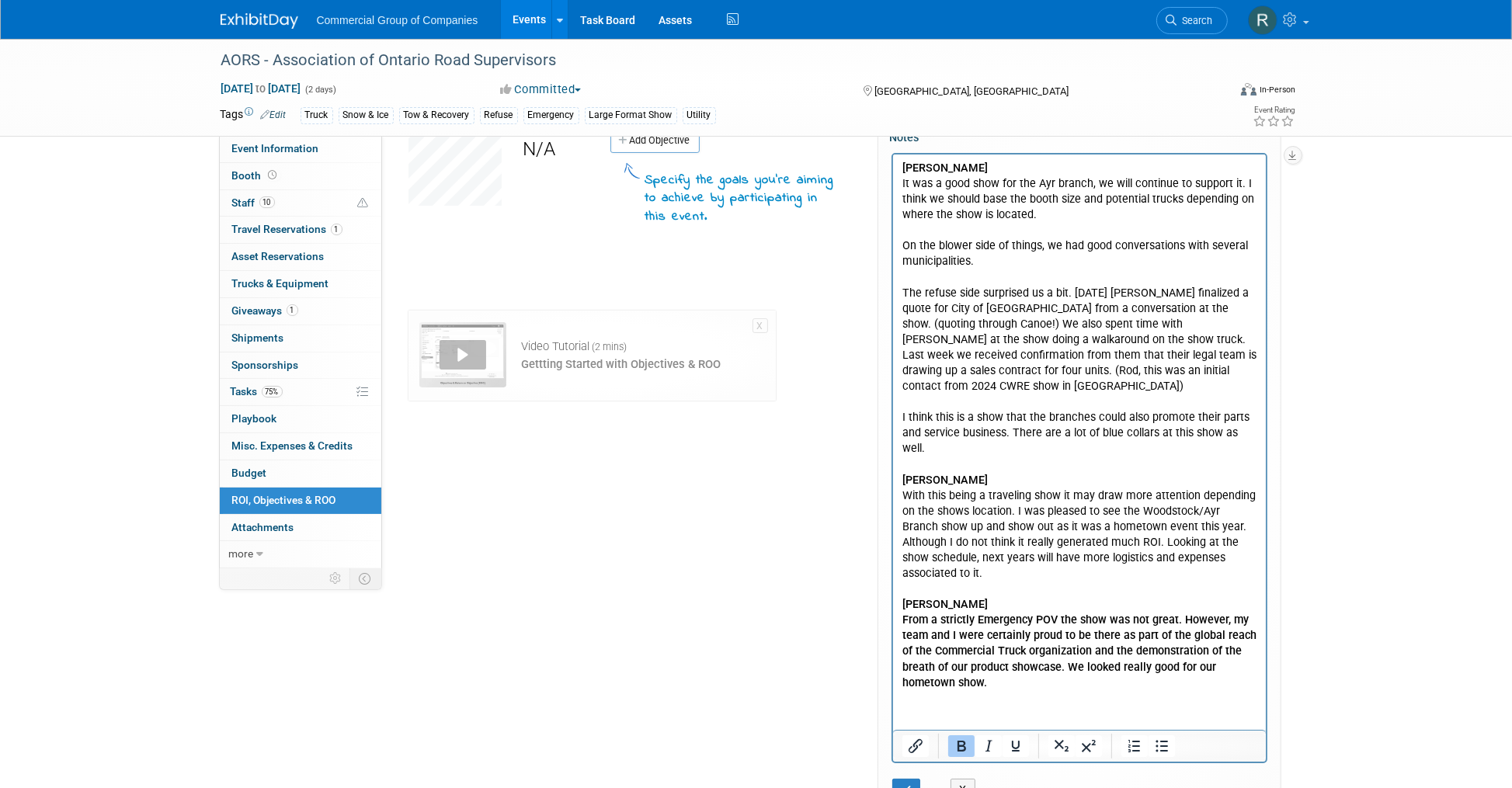
scroll to position [100, 0]
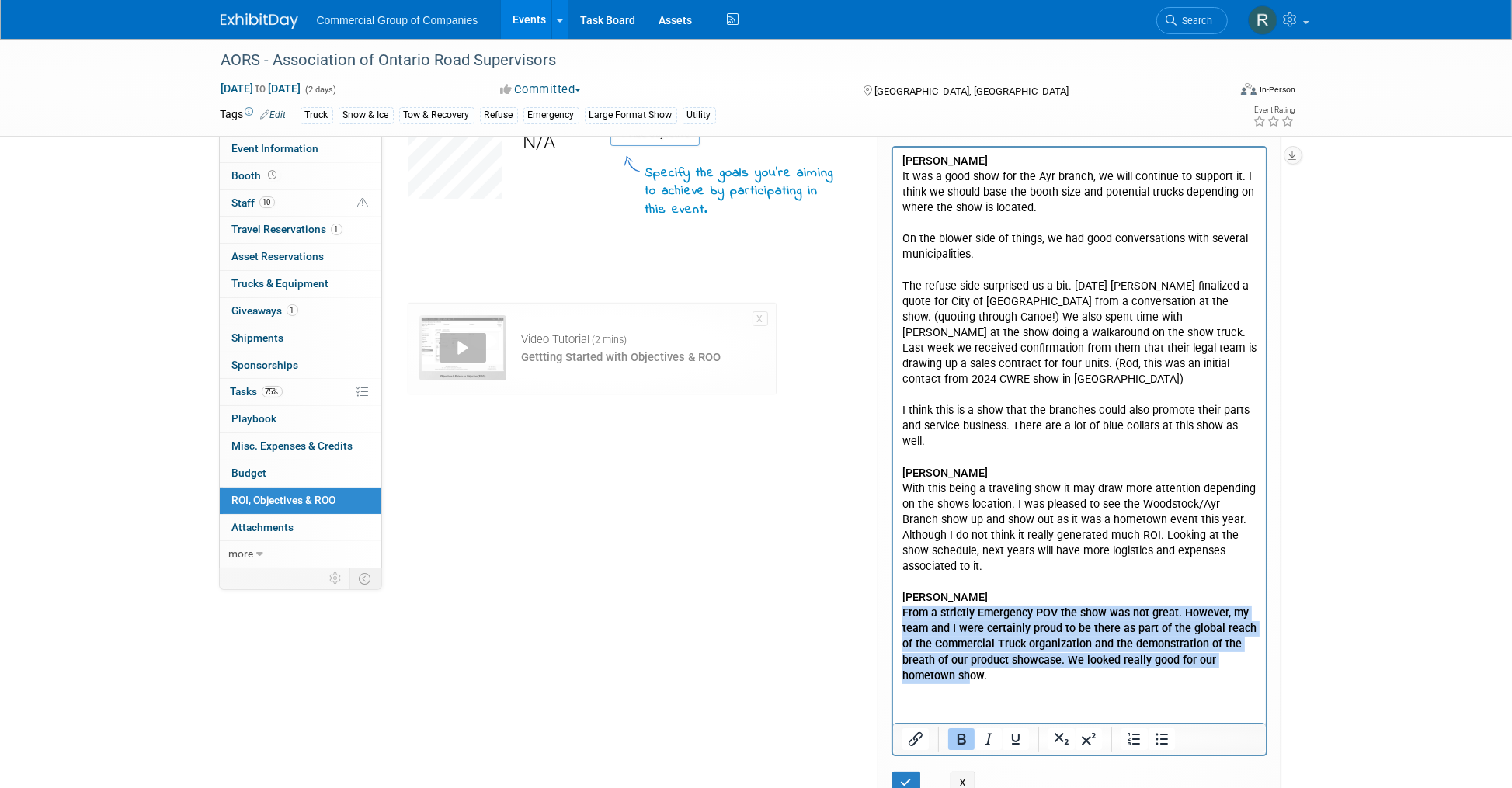
drag, startPoint x: 885, startPoint y: 634, endPoint x: 875, endPoint y: 616, distance: 20.2
click at [893, 616] on html "DALE It was a good show for the Ayr branch, we will continue to support it. I t…" at bounding box center [1079, 415] width 373 height 537
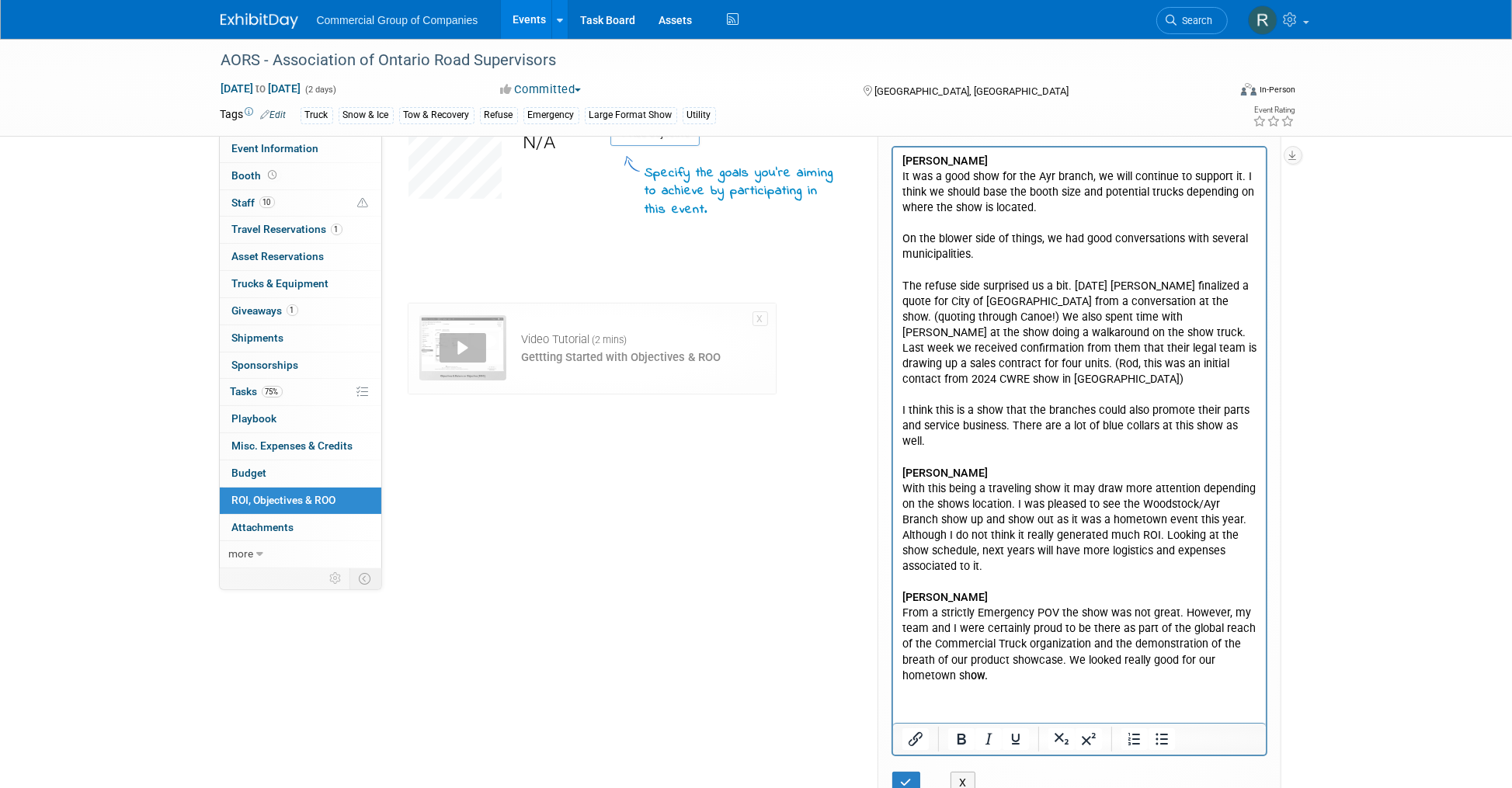
click at [826, 667] on div "ROO Score N/A Add Objective" at bounding box center [638, 451] width 482 height 690
click at [898, 776] on button "button" at bounding box center [907, 783] width 29 height 23
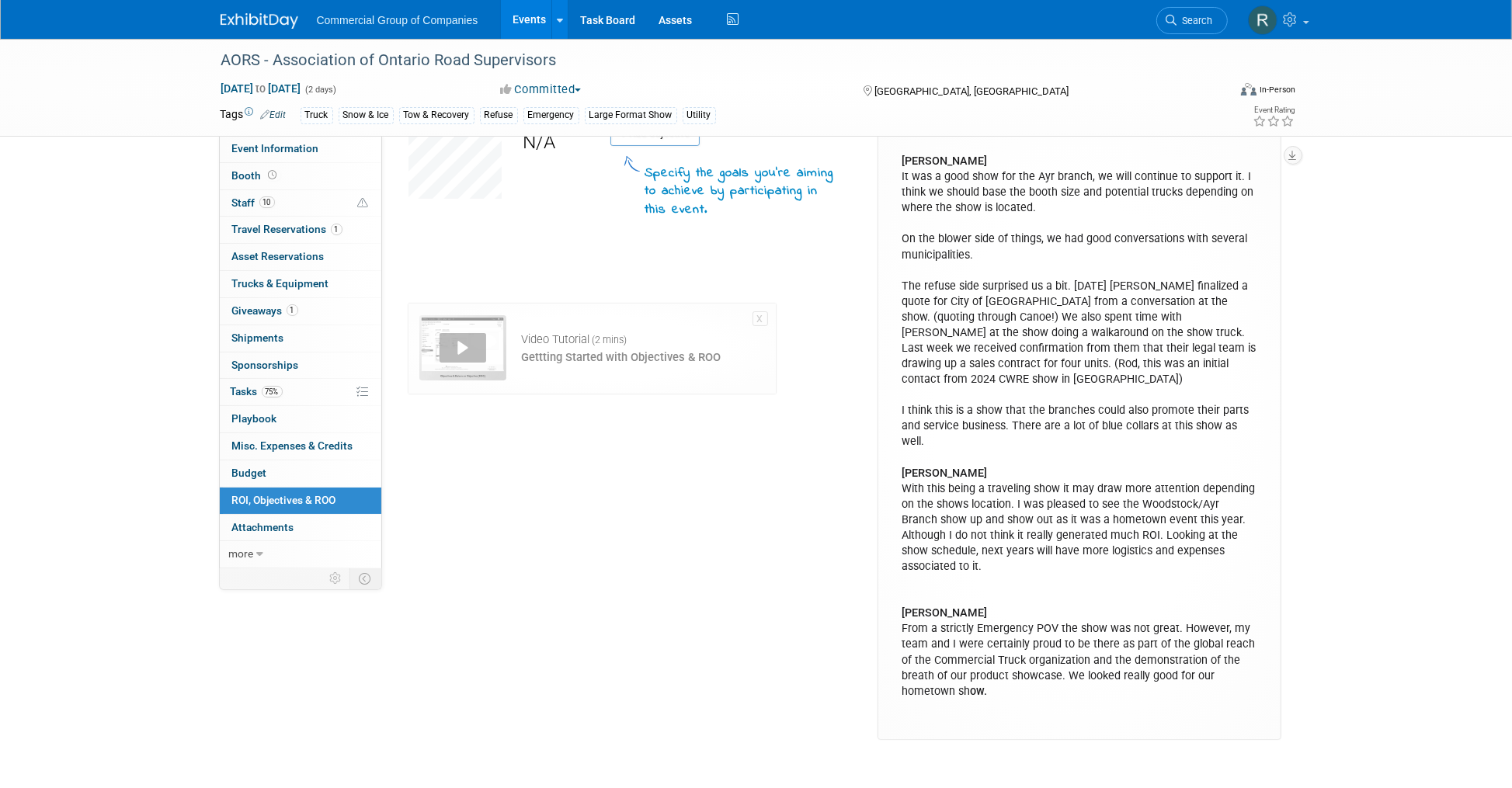
click at [685, 548] on div "ROO Score N/A Add Objective" at bounding box center [638, 423] width 482 height 634
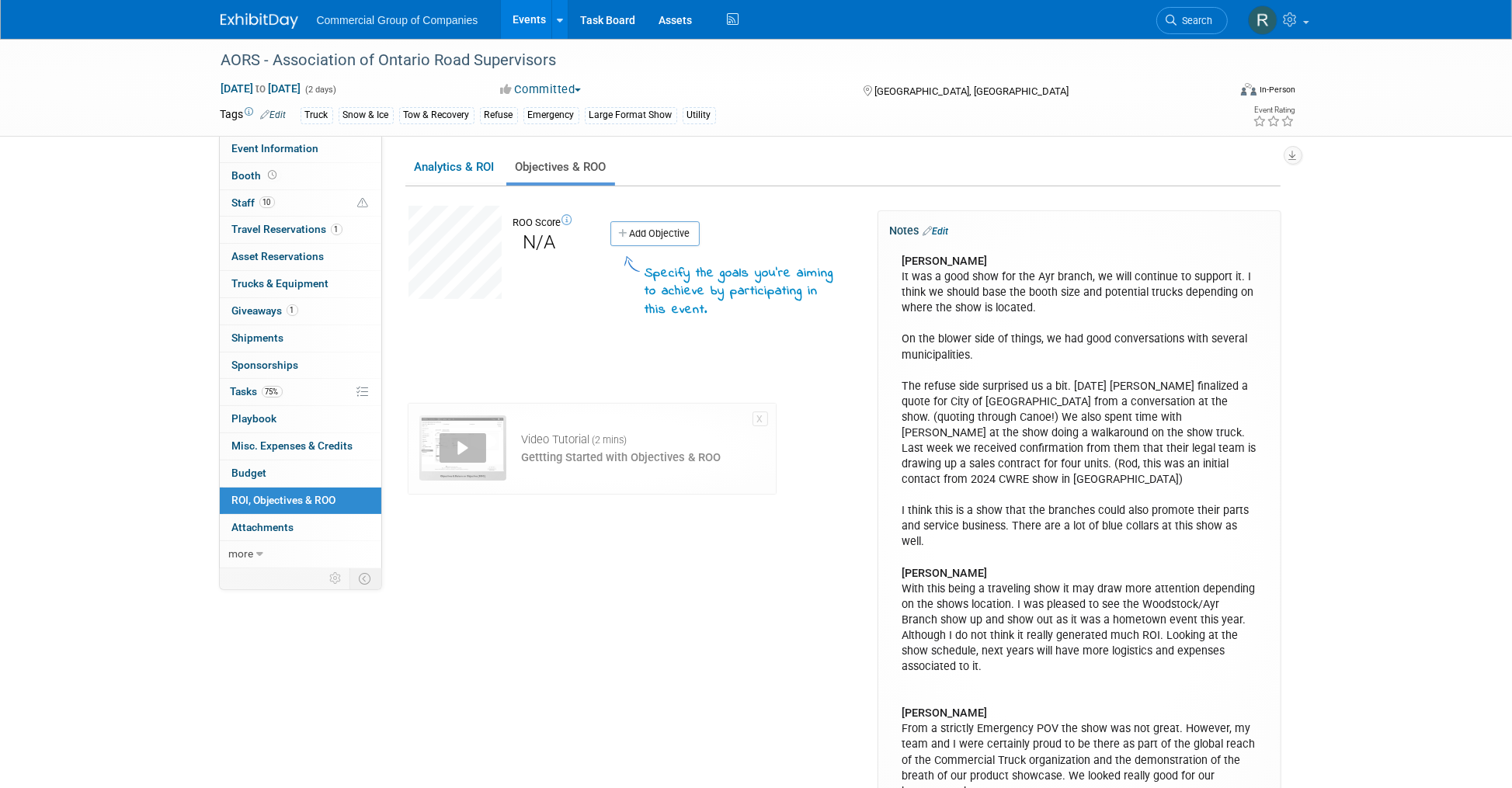
click at [110, 267] on div "AORS - Association of Ontario Road Supervisors Jun 4, 2025 to Jun 5, 2025 (2 da…" at bounding box center [756, 455] width 1512 height 832
click at [1121, 386] on div "DALE It was a good show for the Ayr branch, we will continue to support it. I t…" at bounding box center [1080, 534] width 376 height 577
click at [1074, 420] on div "DALE It was a good show for the Ayr branch, we will continue to support it. I t…" at bounding box center [1080, 534] width 376 height 577
click at [527, 16] on link "Events" at bounding box center [529, 19] width 57 height 39
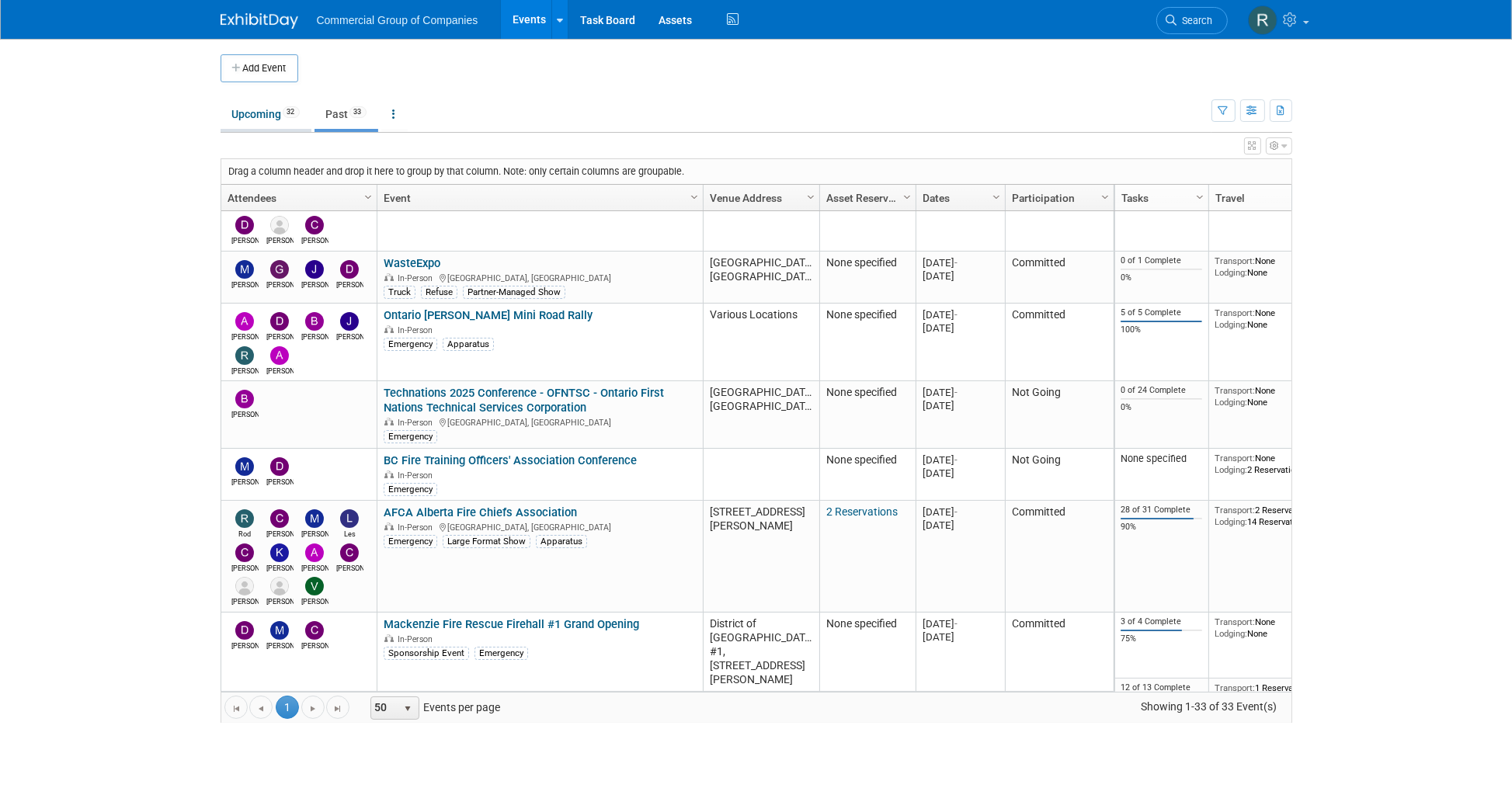
click at [259, 115] on link "Upcoming 32" at bounding box center [266, 114] width 91 height 30
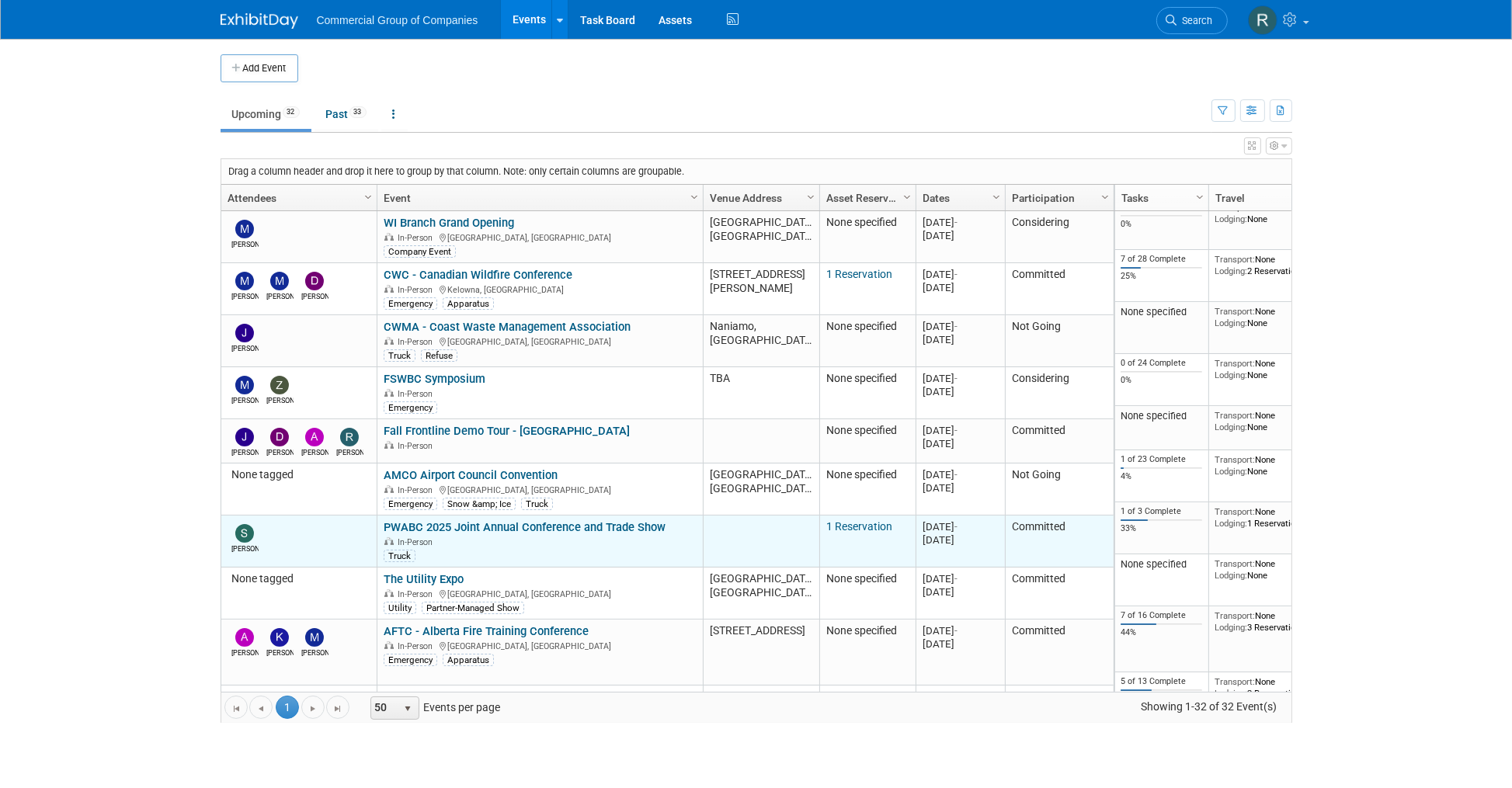
scroll to position [515, 0]
click at [537, 519] on link "PWABC 2025 Joint Annual Conference and Trade Show" at bounding box center [525, 526] width 282 height 14
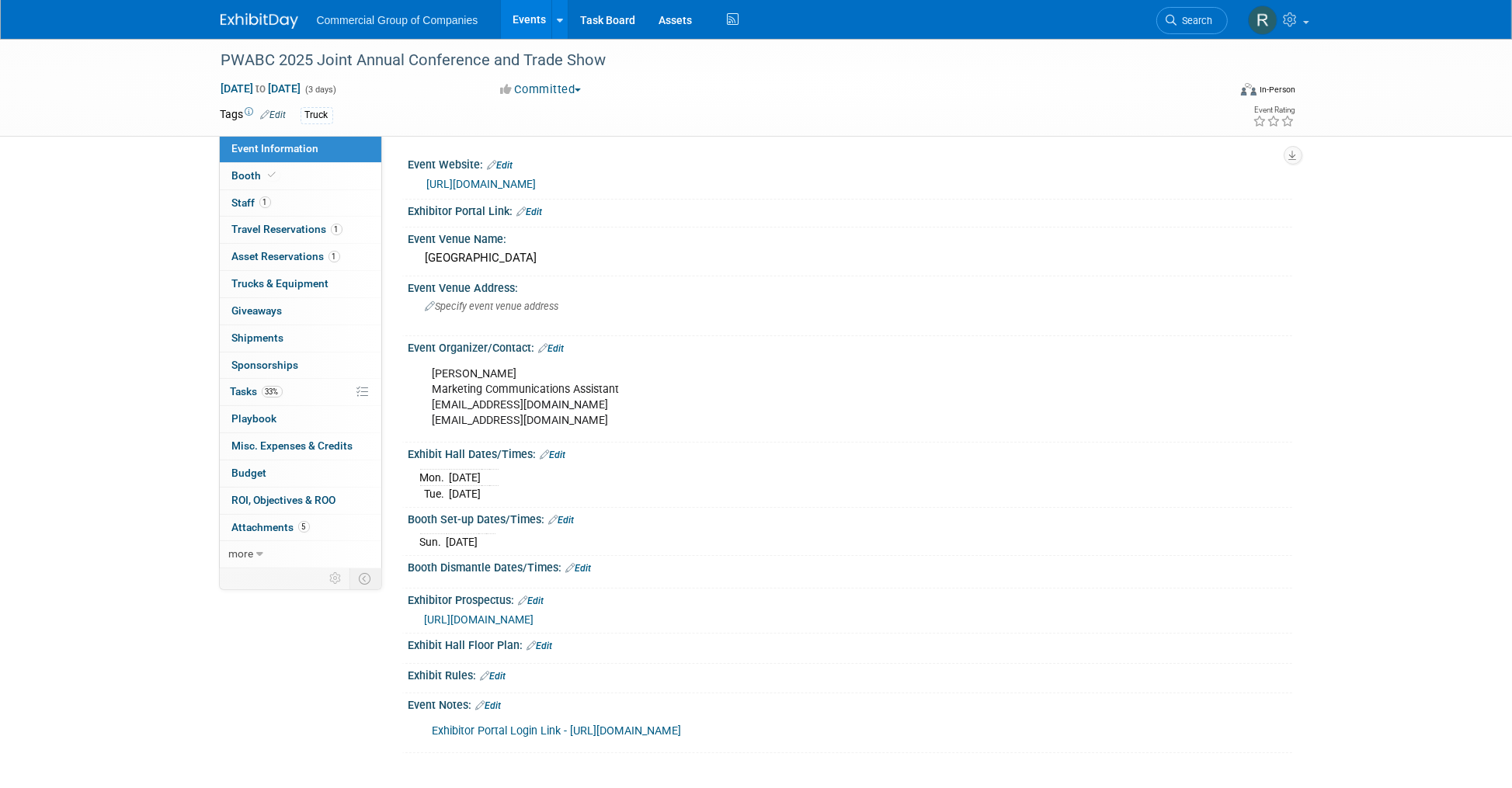
click at [663, 730] on link "Exhibitor Portal Login Link - [URL][DOMAIN_NAME]" at bounding box center [557, 731] width 249 height 13
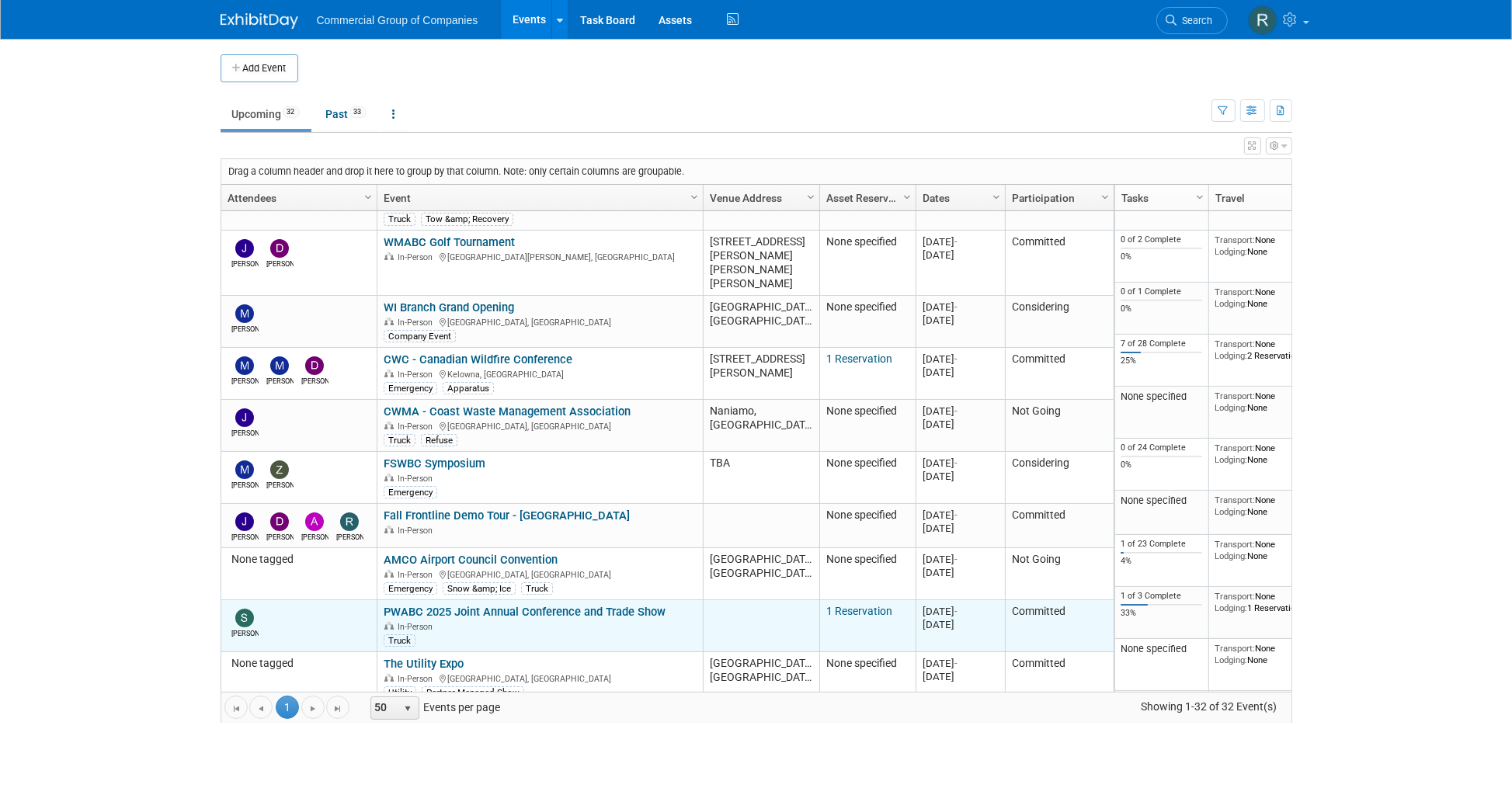
scroll to position [435, 0]
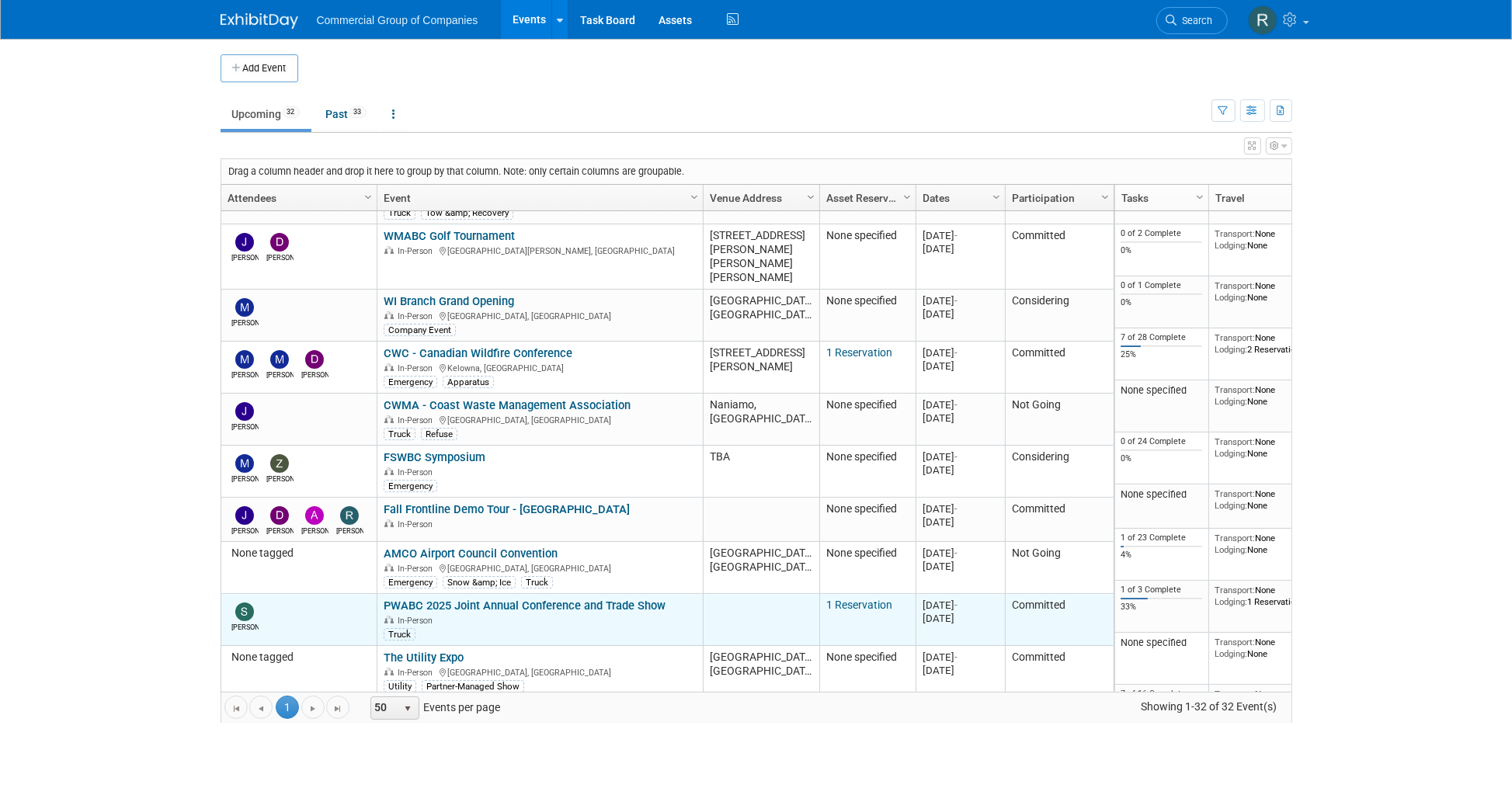
click at [547, 599] on link "PWABC 2025 Joint Annual Conference and Trade Show" at bounding box center [525, 606] width 282 height 14
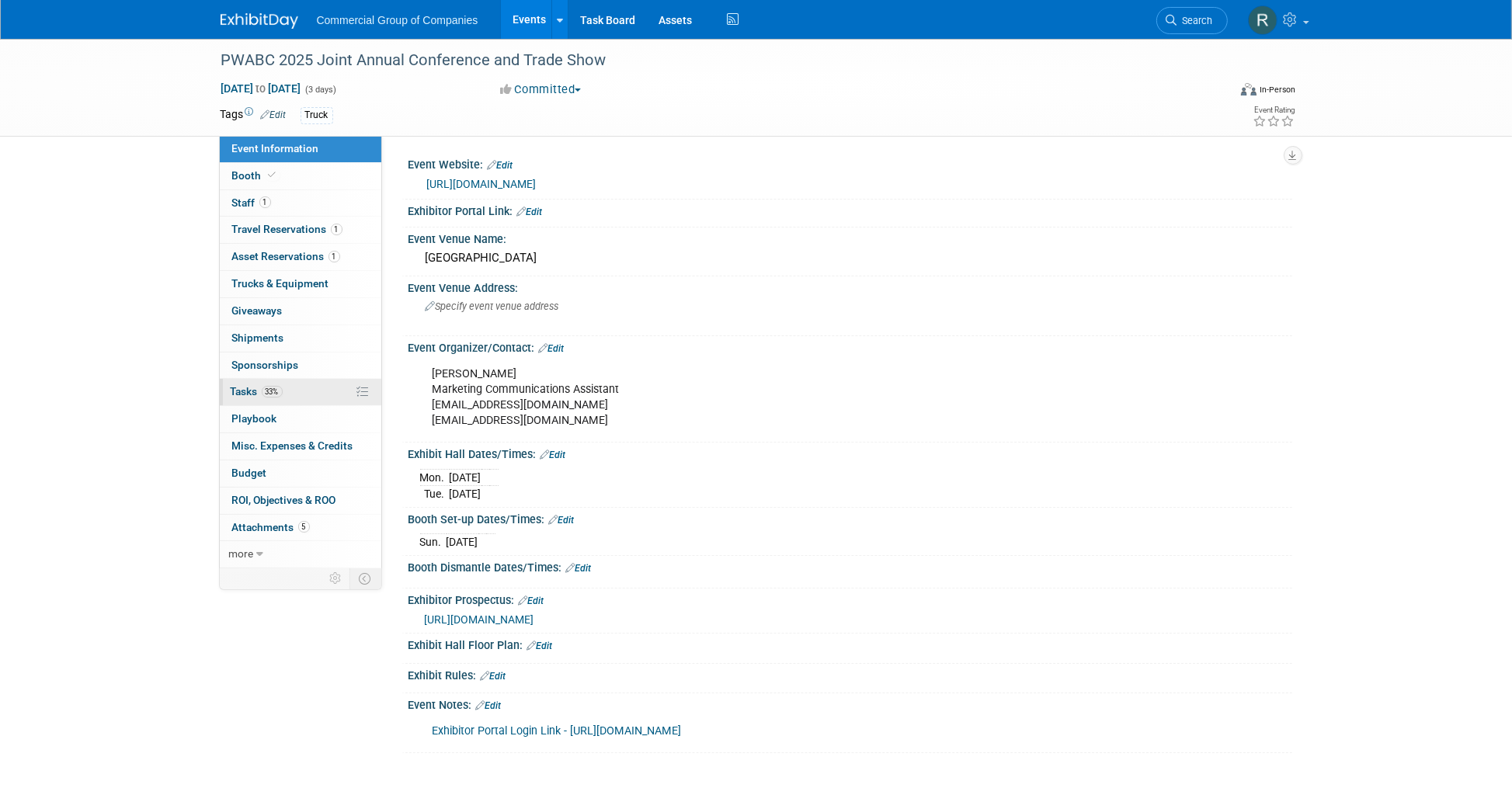
click at [312, 392] on link "33% Tasks 33%" at bounding box center [301, 392] width 162 height 26
